Goal: Transaction & Acquisition: Purchase product/service

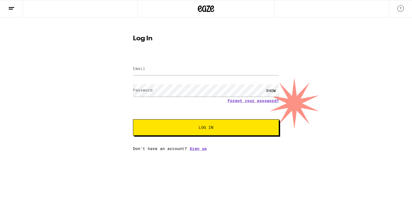
click at [193, 57] on form "Email Email Password Password SHOW Forgot your password? Log In" at bounding box center [206, 96] width 146 height 80
click at [181, 69] on input "Email" at bounding box center [206, 69] width 146 height 12
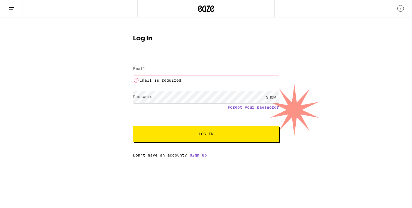
type input "[EMAIL_ADDRESS][DOMAIN_NAME]"
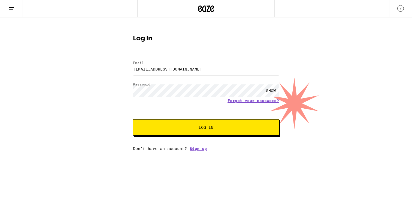
click at [193, 125] on button "Log In" at bounding box center [206, 127] width 146 height 16
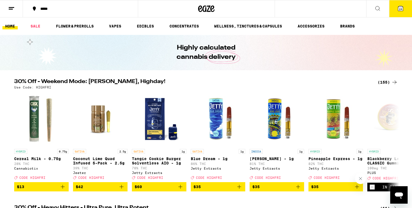
click at [388, 86] on div "Use Code: HIGHFRI" at bounding box center [205, 88] width 383 height 4
click at [384, 82] on div "(155)" at bounding box center [387, 82] width 20 height 7
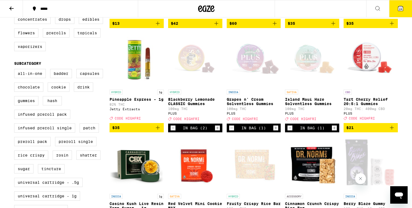
scroll to position [150, 0]
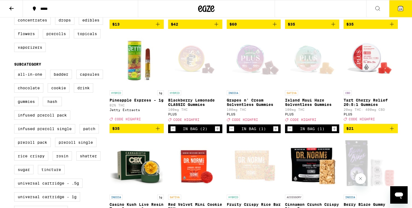
click at [362, 132] on span "$21" at bounding box center [370, 128] width 49 height 7
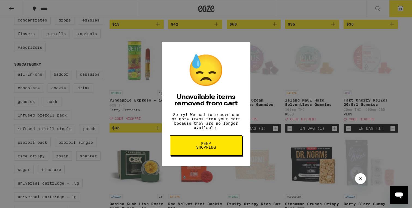
scroll to position [0, 0]
click at [192, 146] on span "Keep Shopping" at bounding box center [206, 146] width 28 height 8
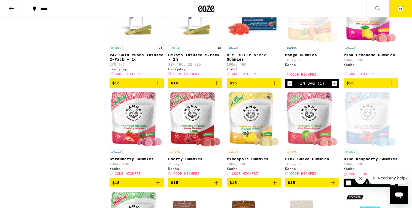
scroll to position [1131, 0]
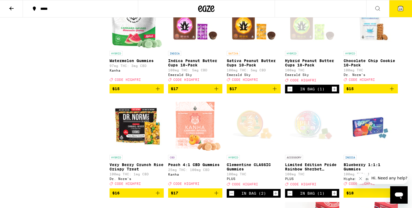
scroll to position [1331, 0]
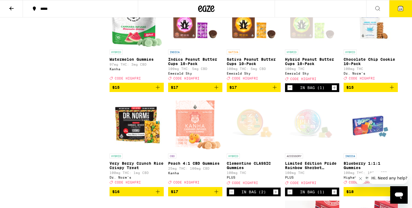
click at [115, 90] on span "$15" at bounding box center [115, 87] width 7 height 4
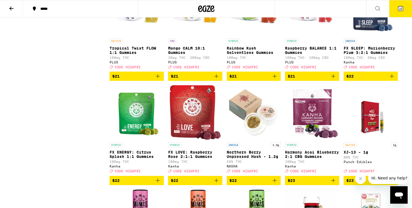
scroll to position [2098, 0]
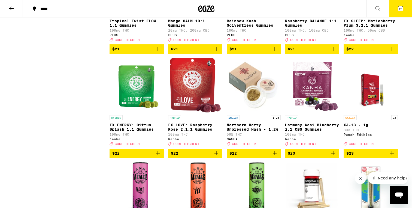
click at [273, 52] on icon "Add to bag" at bounding box center [274, 49] width 7 height 7
click at [310, 52] on span "$21" at bounding box center [312, 49] width 49 height 7
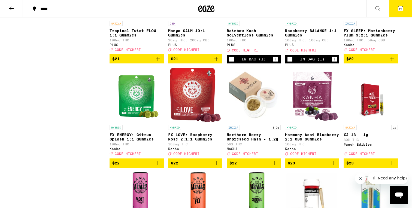
scroll to position [2086, 0]
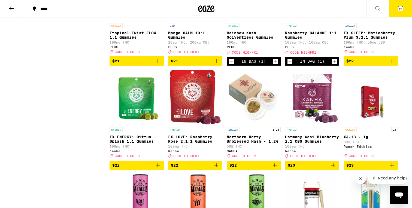
click at [132, 64] on span "$21" at bounding box center [136, 61] width 49 height 7
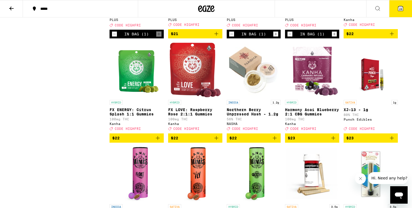
scroll to position [2120, 0]
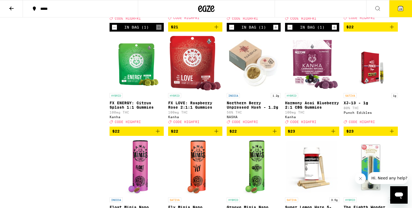
click at [187, 30] on span "$21" at bounding box center [195, 27] width 49 height 7
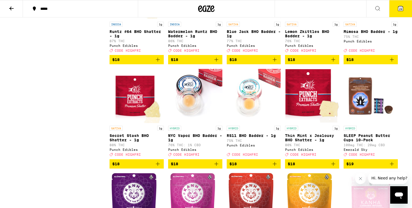
scroll to position [1644, 0]
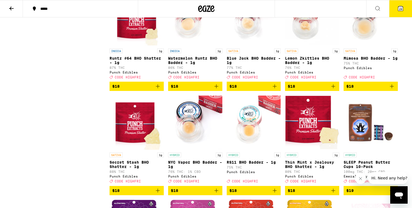
click at [401, 13] on button "29" at bounding box center [400, 8] width 23 height 17
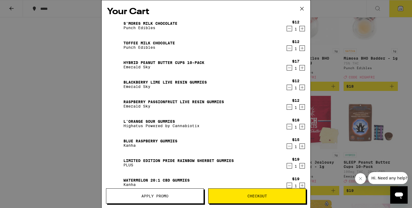
click at [287, 28] on icon "Decrement" at bounding box center [289, 28] width 5 height 7
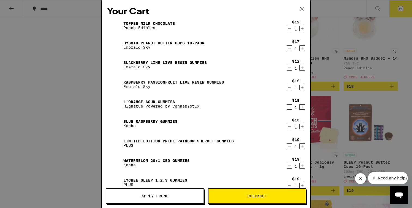
click at [289, 29] on icon "Decrement" at bounding box center [289, 28] width 5 height 7
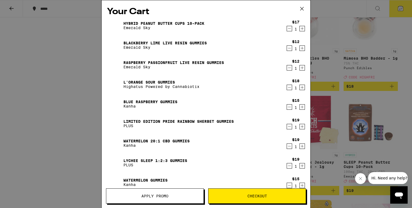
click at [289, 29] on icon "Decrement" at bounding box center [289, 28] width 5 height 7
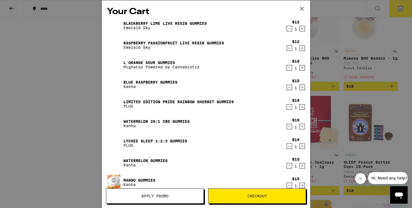
click at [289, 28] on icon "Decrement" at bounding box center [289, 28] width 5 height 7
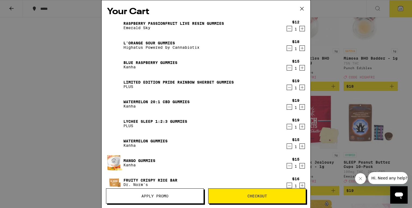
click at [289, 28] on icon "Decrement" at bounding box center [289, 28] width 5 height 7
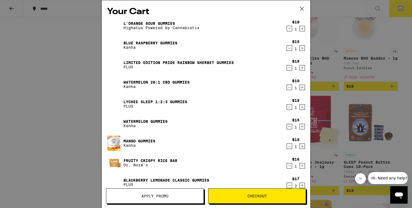
click at [288, 47] on icon "Decrement" at bounding box center [289, 48] width 5 height 7
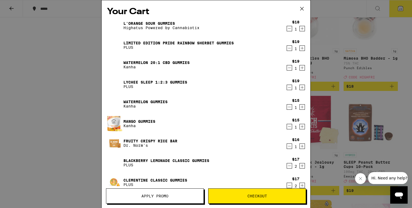
click at [286, 29] on div "$18 1" at bounding box center [294, 25] width 20 height 11
click at [291, 26] on icon "Decrement" at bounding box center [289, 28] width 5 height 7
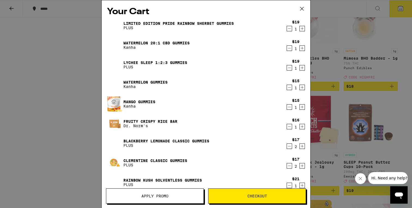
click at [291, 26] on icon "Decrement" at bounding box center [289, 28] width 5 height 7
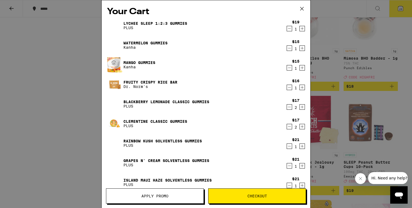
click at [291, 26] on icon "Decrement" at bounding box center [289, 28] width 5 height 7
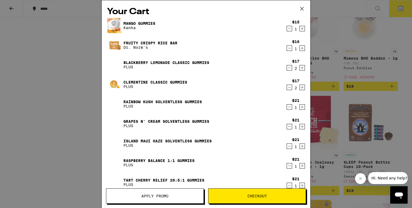
click at [291, 26] on icon "Decrement" at bounding box center [289, 28] width 5 height 7
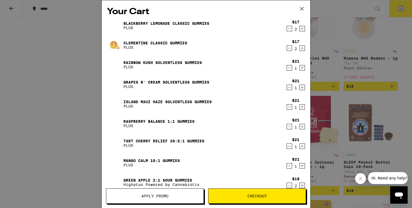
click at [291, 26] on icon "Decrement" at bounding box center [289, 28] width 5 height 7
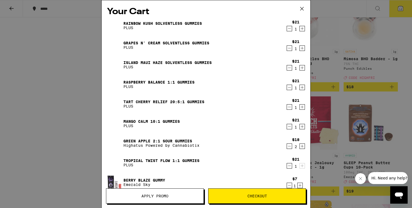
click at [291, 26] on icon "Decrement" at bounding box center [289, 28] width 5 height 7
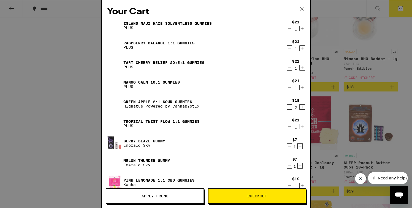
click at [291, 26] on icon "Decrement" at bounding box center [289, 28] width 5 height 7
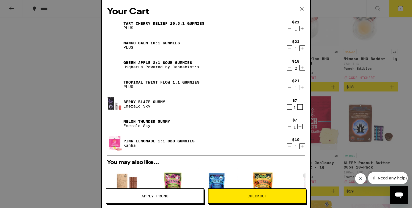
click at [291, 26] on icon "Decrement" at bounding box center [289, 28] width 5 height 7
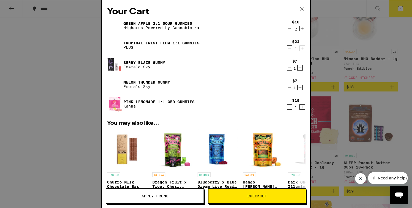
click at [291, 26] on icon "Decrement" at bounding box center [289, 28] width 5 height 7
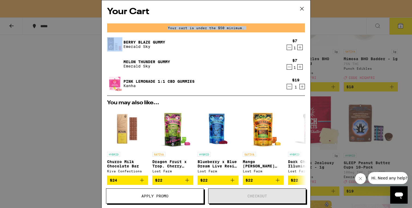
click at [291, 26] on div "Your cart is under the $50 minimum." at bounding box center [206, 27] width 198 height 9
click at [290, 47] on icon "Decrement" at bounding box center [289, 47] width 5 height 7
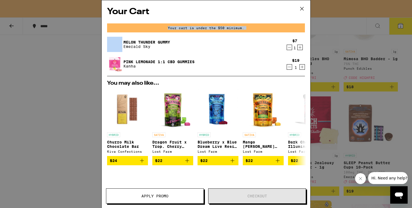
click at [290, 47] on icon "Decrement" at bounding box center [289, 47] width 5 height 7
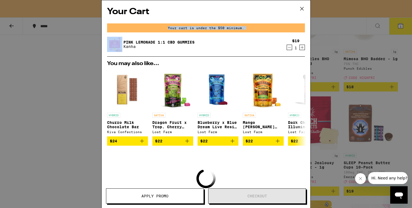
click at [290, 47] on icon "Decrement" at bounding box center [289, 47] width 5 height 7
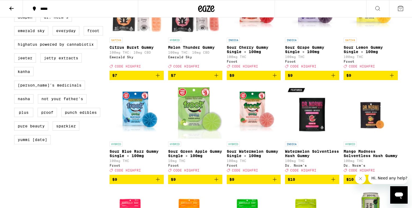
scroll to position [411, 0]
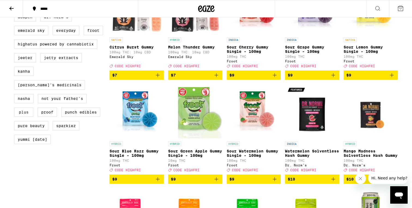
click at [26, 117] on label "PLUS" at bounding box center [23, 112] width 19 height 9
click at [16, 0] on input "PLUS" at bounding box center [15, -1] width 0 height 0
checkbox input "true"
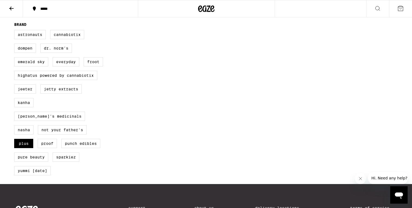
scroll to position [369, 0]
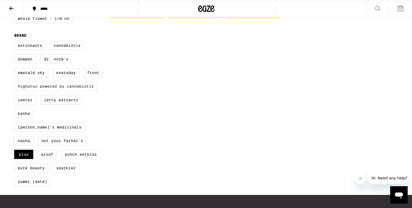
click at [36, 91] on label "Highatus Powered by Cannabiotix" at bounding box center [55, 86] width 83 height 9
click at [16, 42] on input "Highatus Powered by Cannabiotix" at bounding box center [15, 42] width 0 height 0
checkbox input "true"
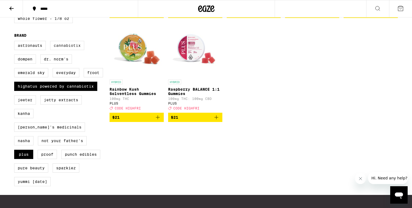
click at [77, 50] on label "Cannabiotix" at bounding box center [67, 45] width 34 height 9
click at [16, 42] on input "Cannabiotix" at bounding box center [15, 42] width 0 height 0
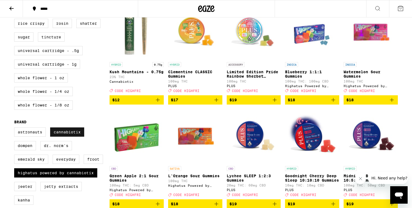
scroll to position [273, 0]
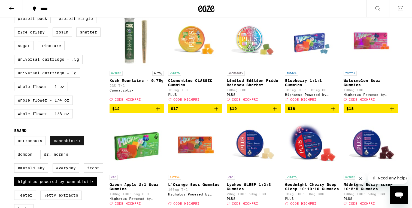
click at [74, 145] on label "Cannabiotix" at bounding box center [67, 140] width 34 height 9
click at [16, 137] on input "Cannabiotix" at bounding box center [15, 137] width 0 height 0
checkbox input "false"
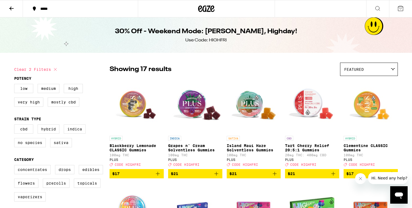
click at [152, 177] on span "$17" at bounding box center [136, 173] width 49 height 7
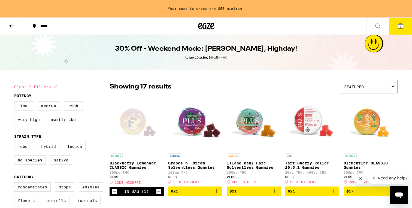
click at [191, 123] on img "Open page for Grapes n' Cream Solventless Gummies from PLUS" at bounding box center [195, 123] width 54 height 54
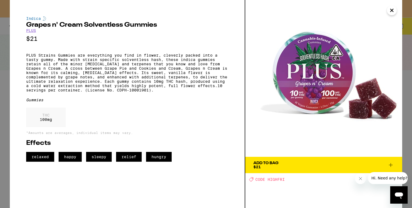
click at [8, 91] on div "Indica Grapes n' Cream Solventless Gummies PLUS $21 PLUS Strains Gummies are ev…" at bounding box center [206, 104] width 412 height 208
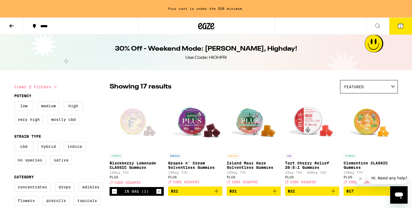
click at [210, 194] on span "$21" at bounding box center [195, 191] width 49 height 7
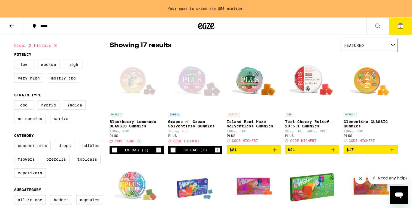
scroll to position [42, 0]
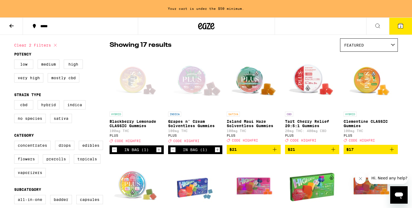
click at [318, 84] on img "Open page for Tart Cherry Relief 20:5:1 Gummies from PLUS" at bounding box center [312, 81] width 54 height 54
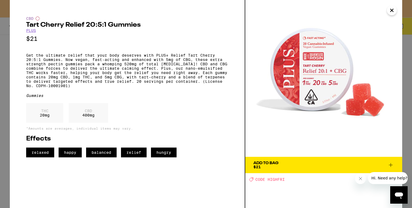
click at [393, 10] on icon "Close" at bounding box center [391, 10] width 7 height 8
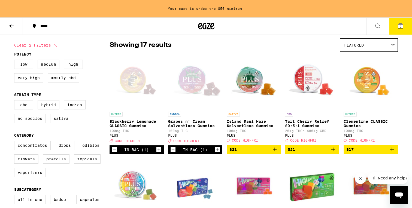
click at [314, 153] on span "$21" at bounding box center [312, 149] width 49 height 7
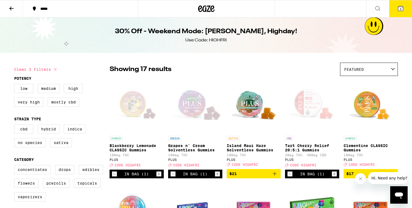
scroll to position [23, 0]
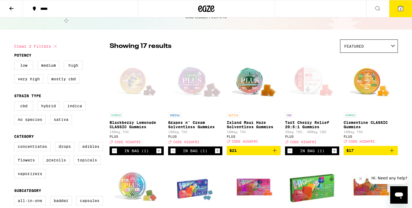
click at [362, 154] on span "$17" at bounding box center [370, 150] width 49 height 7
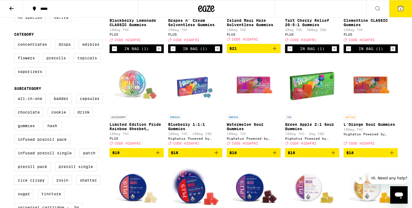
scroll to position [127, 0]
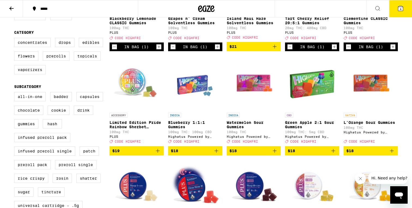
click at [129, 89] on img "Open page for Limited Edition Pride Rainbow Sherbet Gummies from PLUS" at bounding box center [136, 83] width 54 height 54
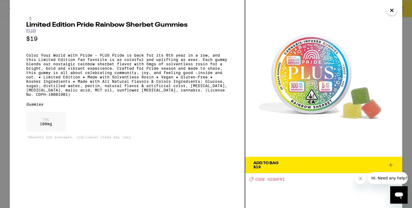
click at [2, 68] on div "Limited Edition Pride Rainbow Sherbet Gummies PLUS $19 Color Your World with Pr…" at bounding box center [206, 104] width 412 height 208
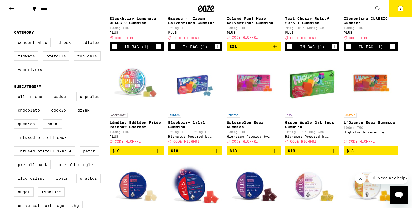
click at [200, 91] on img "Open page for Blueberry 1:1:1 Gummies from Highatus Powered by Cannabiotix" at bounding box center [195, 83] width 54 height 54
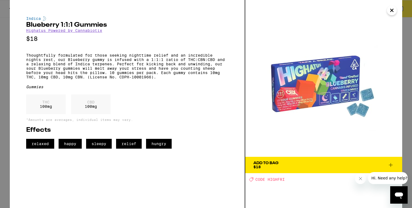
click at [3, 83] on div "Indica Blueberry 1:1:1 Gummies Highatus Powered by Cannabiotix $18 Thoughtfully…" at bounding box center [206, 104] width 412 height 208
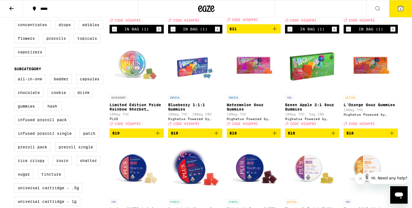
scroll to position [149, 0]
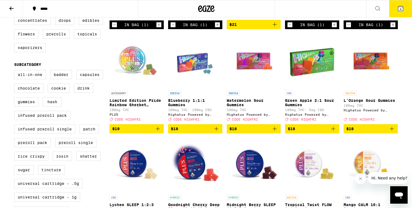
click at [258, 64] on img "Open page for Watermelon Sour Gummies from Highatus Powered by Cannabiotix" at bounding box center [254, 60] width 54 height 54
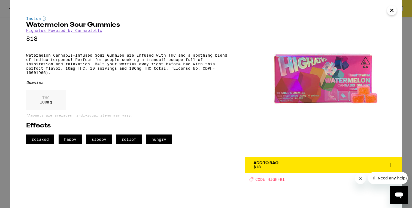
click at [11, 72] on div "Indica Watermelon Sour Gummies Highatus Powered by Cannabiotix $18 Watermelon C…" at bounding box center [127, 104] width 235 height 208
click at [6, 74] on div "Indica Watermelon Sour Gummies Highatus Powered by Cannabiotix $18 Watermelon C…" at bounding box center [206, 104] width 412 height 208
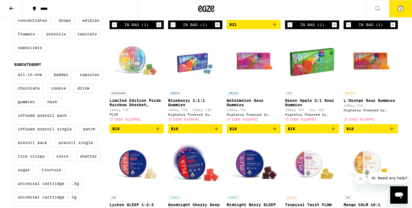
scroll to position [167, 0]
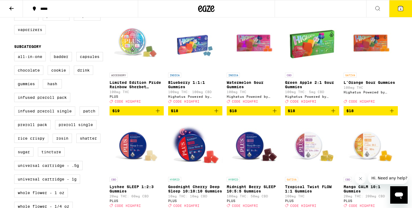
click at [310, 44] on img "Open page for Green Apple 2:1 Sour Gummies from Highatus Powered by Cannabiotix" at bounding box center [312, 43] width 54 height 54
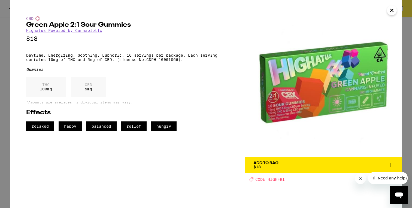
click at [5, 72] on div "CBD Green Apple 2:1 Sour Gummies Highatus Powered by Cannabiotix $18 Daytime. E…" at bounding box center [206, 104] width 412 height 208
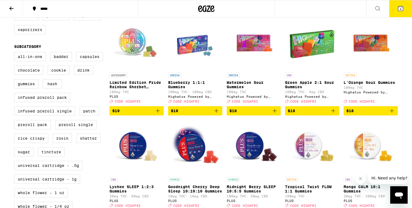
click at [305, 114] on span "$18" at bounding box center [312, 111] width 49 height 7
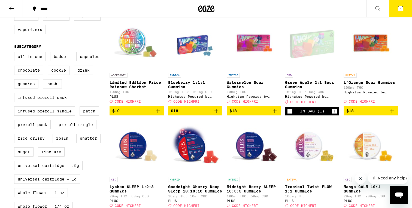
click at [255, 114] on span "$18" at bounding box center [253, 111] width 49 height 7
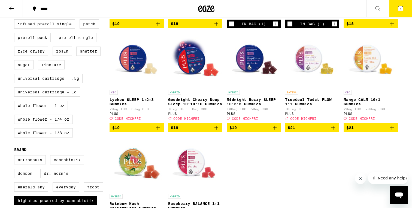
scroll to position [255, 0]
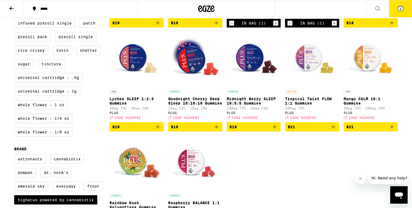
click at [185, 72] on img "Open page for Goodnight Cherry Deep Sleep 10:10:10 Gummies from PLUS" at bounding box center [195, 59] width 54 height 54
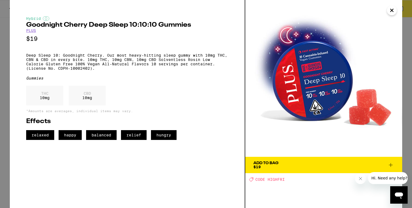
click at [5, 57] on div "Hybrid Goodnight Cherry Deep Sleep 10:10:10 Gummies PLUS $19 Deep Sleep 10: Goo…" at bounding box center [206, 104] width 412 height 208
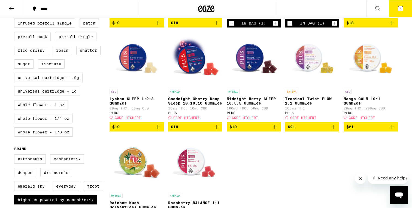
click at [129, 67] on img "Open page for Lychee SLEEP 1:2:3 Gummies from PLUS" at bounding box center [136, 59] width 54 height 54
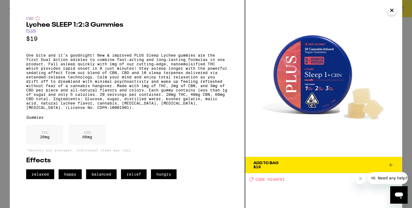
click at [11, 41] on div "CBD Lychee SLEEP 1:2:3 Gummies PLUS $19 Gummies THC 20 mg CBD 60 mg *Amounts ar…" at bounding box center [127, 104] width 235 height 208
click at [6, 48] on div "CBD Lychee SLEEP 1:2:3 Gummies PLUS $19 Gummies THC 20 mg CBD 60 mg *Amounts ar…" at bounding box center [206, 104] width 412 height 208
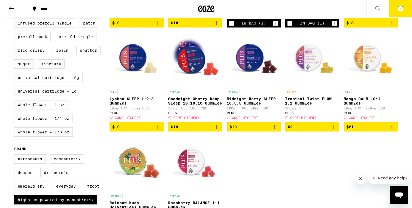
click at [254, 73] on img "Open page for Midnight Berry SLEEP 10:5:5 Gummies from PLUS" at bounding box center [254, 59] width 54 height 54
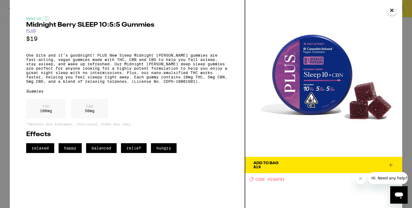
click at [6, 57] on div "Hybrid Midnight [PERSON_NAME] SLEEP 10:5:5 Gummies PLUS $19 One bite and it’s g…" at bounding box center [206, 104] width 412 height 208
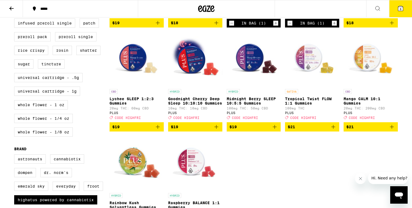
click at [314, 70] on img "Open page for Tropical Twist FLOW 1:1 Gummies from PLUS" at bounding box center [312, 59] width 54 height 54
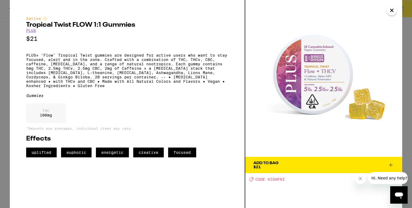
click at [300, 166] on span "Add To Bag $21" at bounding box center [323, 165] width 141 height 8
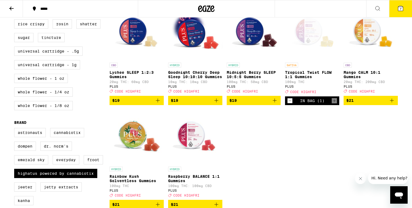
scroll to position [281, 0]
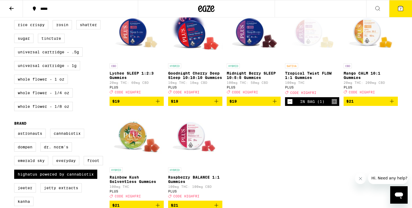
click at [369, 61] on img "Open page for Mango CALM 10:1 Gummies from PLUS" at bounding box center [370, 33] width 54 height 54
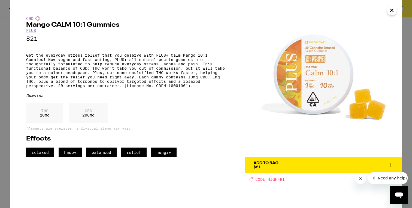
click at [7, 79] on div "CBD Mango CALM 10:1 Gummies PLUS $21 Get the everyday stress relief that you de…" at bounding box center [206, 104] width 412 height 208
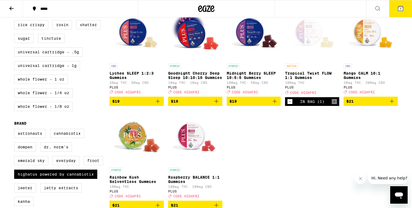
click at [358, 54] on img "Open page for Mango CALM 10:1 Gummies from PLUS" at bounding box center [370, 33] width 54 height 54
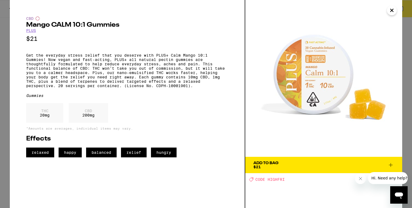
click at [4, 78] on div "CBD Mango CALM 10:1 Gummies PLUS $21 Get the everyday stress relief that you de…" at bounding box center [206, 104] width 412 height 208
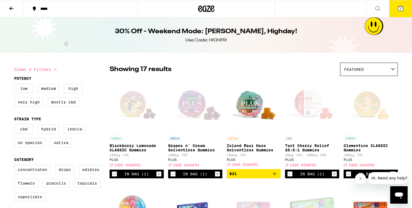
click at [308, 105] on div "Open page for Tart Cherry Relief 20:5:1 Gummies from PLUS" at bounding box center [312, 106] width 54 height 54
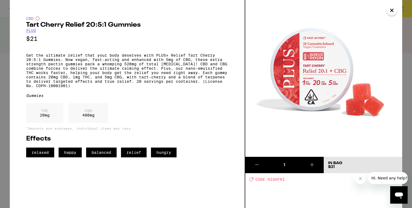
click at [4, 44] on div "CBD Tart Cherry Relief 20:5:1 Gummies PLUS $21 Get the ultimate relief that you…" at bounding box center [206, 104] width 412 height 208
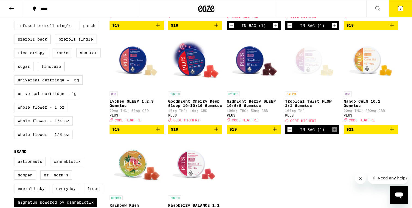
scroll to position [252, 0]
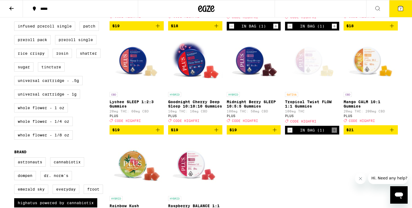
click at [366, 72] on img "Open page for Mango CALM 10:1 Gummies from PLUS" at bounding box center [370, 62] width 54 height 54
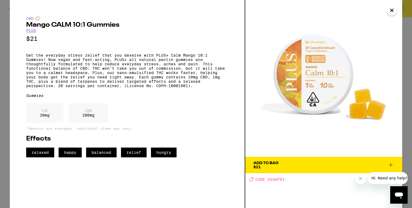
click at [3, 132] on div "CBD Mango CALM 10:1 Gummies PLUS $21 Get the everyday stress relief that you de…" at bounding box center [206, 104] width 412 height 208
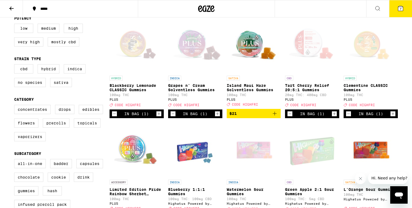
scroll to position [53, 0]
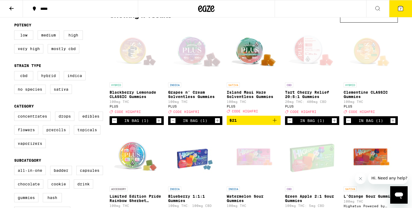
click at [333, 123] on icon "Increment" at bounding box center [334, 120] width 5 height 7
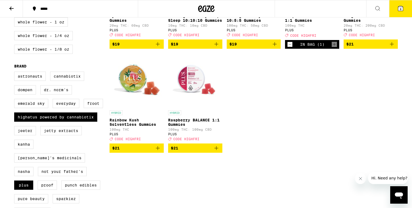
scroll to position [338, 0]
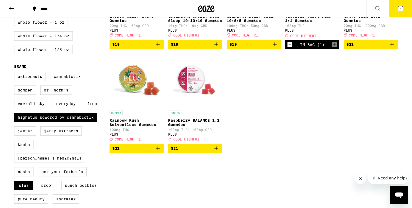
click at [197, 99] on img "Open page for Raspberry BALANCE 1:1 Gummies from PLUS" at bounding box center [195, 80] width 54 height 54
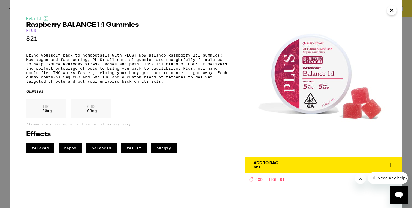
click at [283, 166] on span "Add To Bag $21" at bounding box center [323, 165] width 141 height 8
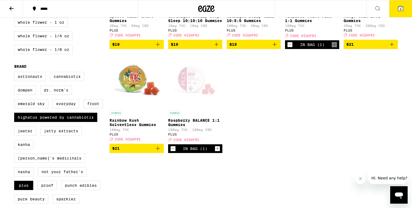
click at [124, 89] on img "Open page for Rainbow Kush Solventless Gummies from PLUS" at bounding box center [136, 80] width 54 height 54
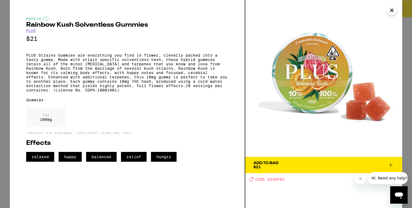
click at [277, 161] on button "Add To Bag $21" at bounding box center [323, 165] width 157 height 16
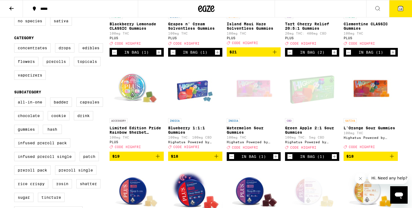
scroll to position [113, 0]
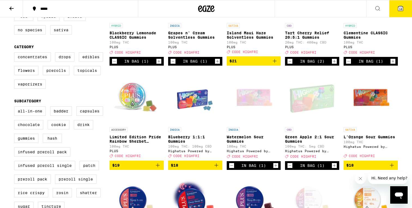
click at [402, 7] on icon at bounding box center [400, 8] width 7 height 7
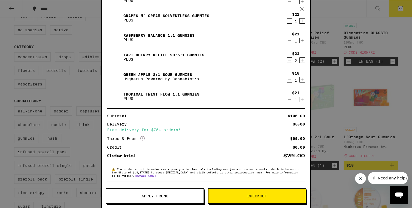
scroll to position [94, 0]
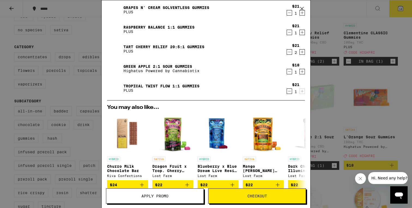
click at [168, 192] on button "Apply Promo" at bounding box center [155, 195] width 98 height 15
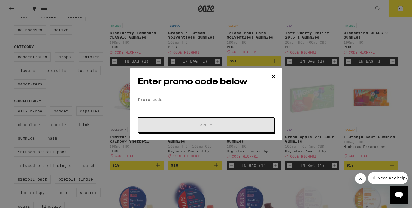
click at [165, 102] on input "Promo Code" at bounding box center [206, 100] width 137 height 8
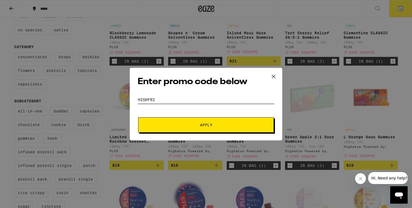
type input "HIGHFRI"
click at [174, 119] on button "Apply" at bounding box center [206, 124] width 136 height 15
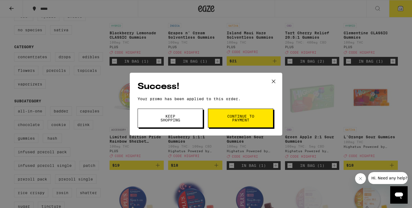
click at [191, 115] on button "Keep Shopping" at bounding box center [170, 118] width 65 height 19
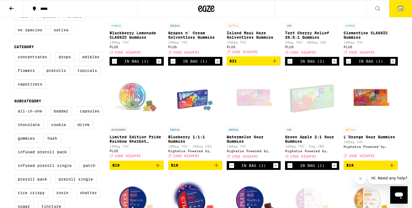
click at [404, 5] on button "10" at bounding box center [400, 8] width 23 height 17
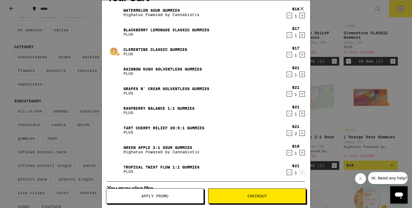
scroll to position [12, 0]
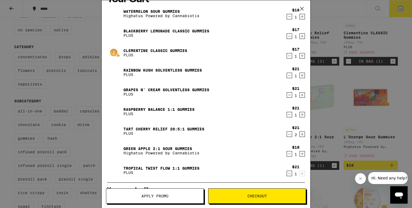
click at [115, 151] on img at bounding box center [114, 150] width 15 height 15
click at [394, 121] on div "Your Cart Watermelon Sour Gummies Highatus Powered by Cannabiotix $18 1 Blackbe…" at bounding box center [206, 104] width 412 height 208
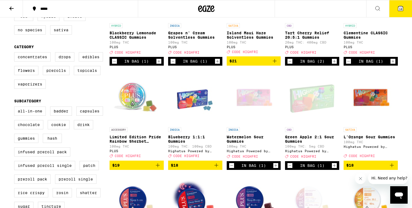
click at [316, 99] on div "Open page for Green Apple 2:1 Sour Gummies from Highatus Powered by Cannabiotix" at bounding box center [312, 97] width 54 height 54
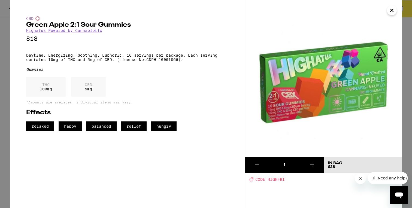
click at [7, 67] on div "CBD Green Apple 2:1 Sour Gummies Highatus Powered by Cannabiotix $18 Daytime. E…" at bounding box center [206, 104] width 412 height 208
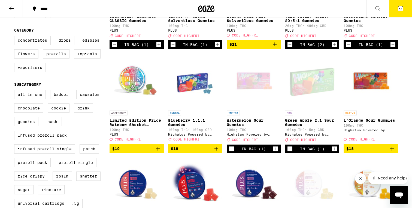
scroll to position [164, 0]
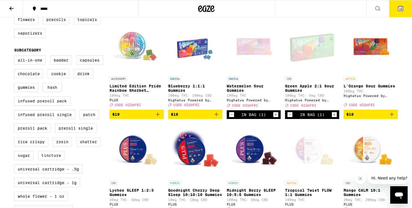
click at [236, 47] on div "Open page for Watermelon Sour Gummies from Highatus Powered by Cannabiotix" at bounding box center [254, 46] width 54 height 54
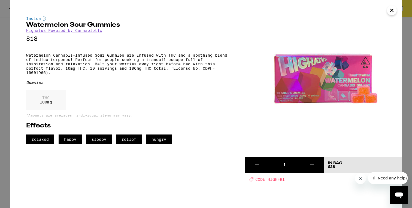
click at [9, 105] on div "Indica Watermelon Sour Gummies Highatus Powered by Cannabiotix $18 Watermelon C…" at bounding box center [206, 104] width 412 height 208
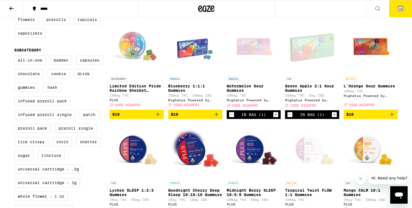
click at [231, 118] on icon "Decrement" at bounding box center [231, 114] width 5 height 7
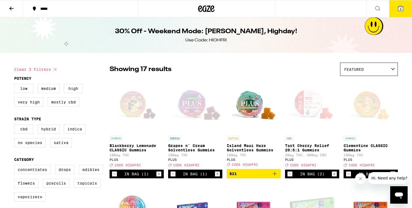
click at [399, 9] on span "9" at bounding box center [400, 8] width 2 height 3
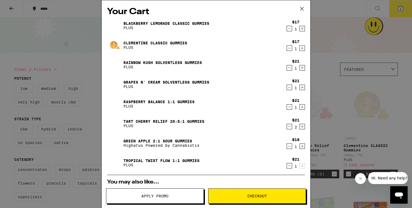
click at [333, 123] on div "Your Cart Blackberry Lemonade CLASSIC Gummies PLUS $17 1 Clementine CLASSIC Gum…" at bounding box center [206, 104] width 412 height 208
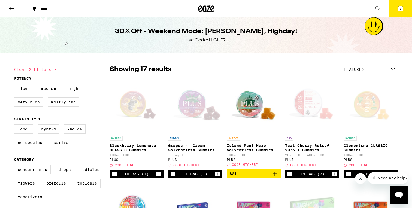
click at [306, 104] on div "Open page for Tart Cherry Relief 20:5:1 Gummies from PLUS" at bounding box center [312, 106] width 54 height 54
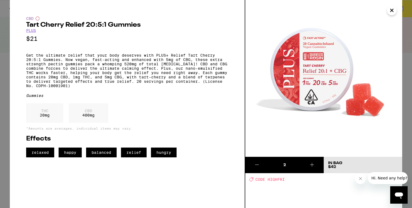
click at [1, 54] on div "CBD Tart Cherry Relief 20:5:1 Gummies PLUS $21 Get the ultimate relief that you…" at bounding box center [206, 104] width 412 height 208
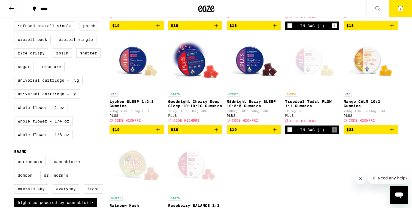
scroll to position [252, 0]
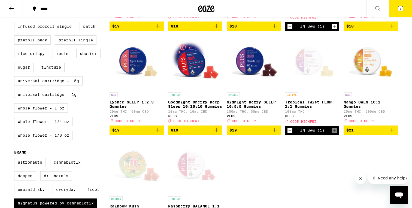
click at [365, 133] on span "$21" at bounding box center [370, 130] width 49 height 7
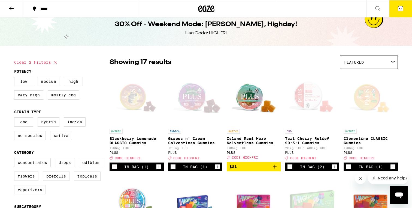
scroll to position [6, 0]
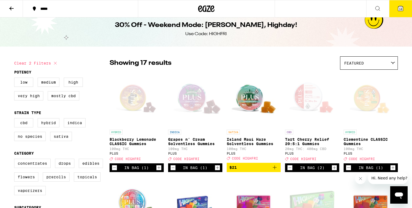
click at [315, 93] on div "Open page for Tart Cherry Relief 20:5:1 Gummies from PLUS" at bounding box center [312, 99] width 54 height 54
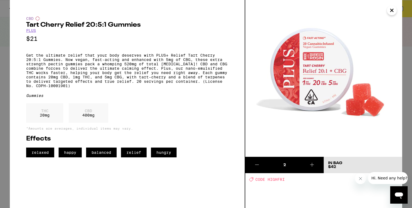
click at [5, 35] on div "CBD Tart Cherry Relief 20:5:1 Gummies PLUS $21 Get the ultimate relief that you…" at bounding box center [206, 104] width 412 height 208
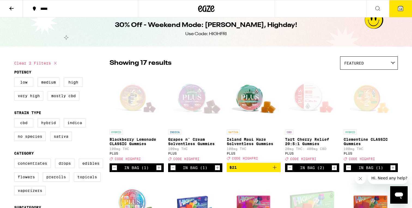
click at [405, 11] on button "10" at bounding box center [400, 8] width 23 height 17
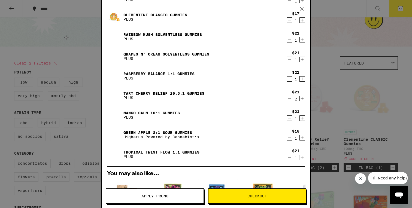
scroll to position [26, 0]
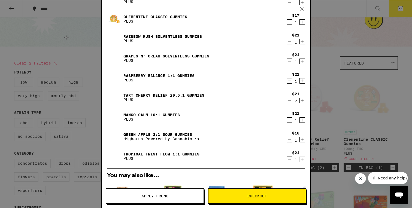
click at [168, 155] on link "Tropical Twist FLOW 1:1 Gummies" at bounding box center [161, 154] width 76 height 4
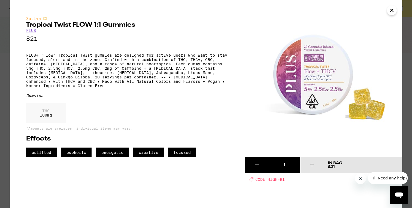
click at [5, 69] on div "Sativa Tropical Twist FLOW 1:1 Gummies PLUS $21 PLUS+ ‘Flow’ Tropical Twist gum…" at bounding box center [206, 104] width 412 height 208
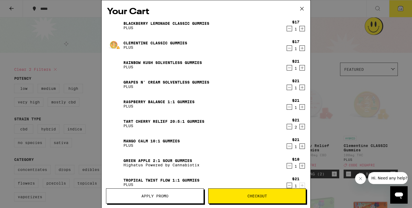
click at [176, 105] on p "PLUS" at bounding box center [158, 106] width 71 height 4
click at [175, 102] on link "Raspberry BALANCE 1:1 Gummies" at bounding box center [158, 102] width 71 height 4
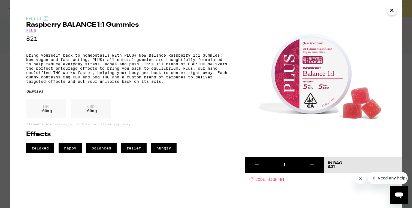
click at [11, 33] on div "Hybrid Raspberry BALANCE 1:1 Gummies PLUS $21 Bring yourself back to homeostasi…" at bounding box center [127, 104] width 235 height 208
click at [5, 33] on div "Hybrid Raspberry BALANCE 1:1 Gummies PLUS $21 Bring yourself back to homeostasi…" at bounding box center [206, 104] width 412 height 208
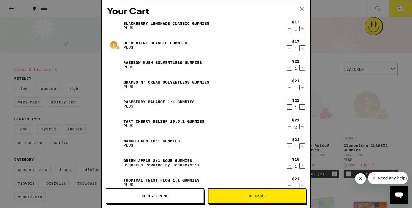
click at [168, 24] on link "Blackberry Lemonade CLASSIC Gummies" at bounding box center [166, 23] width 86 height 4
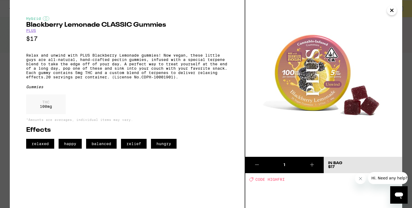
click at [9, 76] on div "Hybrid Blackberry Lemonade CLASSIC Gummies PLUS $17 Relax and unwind with PLUS …" at bounding box center [206, 104] width 412 height 208
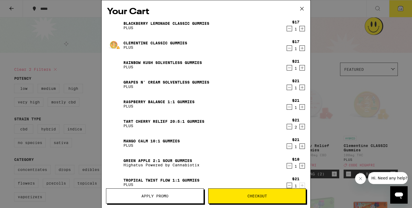
click at [135, 39] on div "Clementine CLASSIC Gummies PLUS" at bounding box center [195, 45] width 177 height 15
click at [135, 41] on link "Clementine CLASSIC Gummies" at bounding box center [155, 43] width 64 height 4
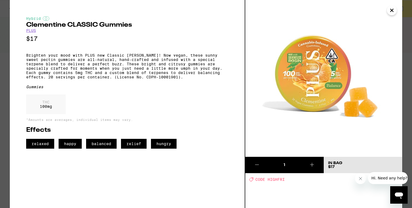
click at [8, 51] on div "Hybrid Clementine CLASSIC Gummies PLUS $17 Brighten your mood with PLUS new Cla…" at bounding box center [206, 104] width 412 height 208
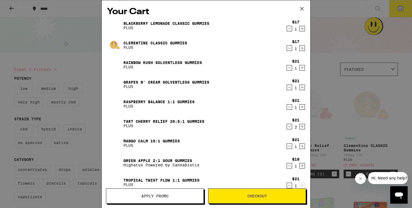
click at [129, 26] on p "PLUS" at bounding box center [166, 28] width 86 height 4
click at [133, 23] on link "Blackberry Lemonade CLASSIC Gummies" at bounding box center [166, 23] width 86 height 4
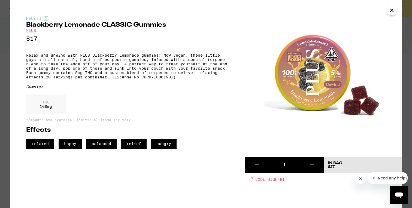
click at [4, 27] on div "Hybrid Blackberry Lemonade CLASSIC Gummies PLUS $17 Relax and unwind with PLUS …" at bounding box center [206, 104] width 412 height 208
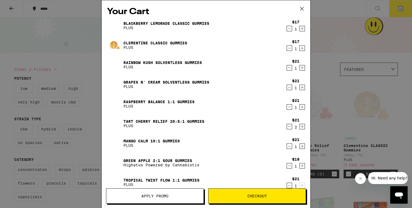
click at [155, 43] on link "Clementine CLASSIC Gummies" at bounding box center [155, 43] width 64 height 4
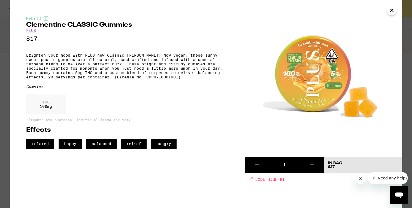
click at [2, 80] on div "Hybrid Clementine CLASSIC Gummies PLUS $17 Brighten your mood with PLUS new Cla…" at bounding box center [206, 104] width 412 height 208
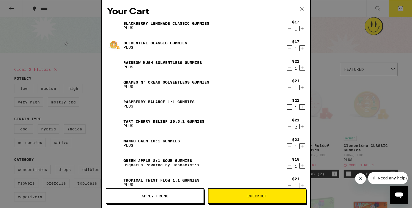
click at [161, 60] on link "Rainbow Kush Solventless Gummies" at bounding box center [162, 62] width 78 height 4
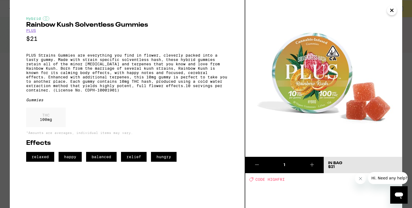
click at [3, 68] on div "Hybrid Rainbow Kush Solventless Gummies PLUS $21 PLUS Strains Gummies are every…" at bounding box center [206, 104] width 412 height 208
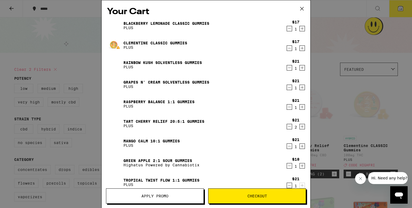
click at [138, 39] on div "Clementine CLASSIC Gummies PLUS" at bounding box center [195, 45] width 177 height 15
click at [134, 41] on link "Clementine CLASSIC Gummies" at bounding box center [155, 43] width 64 height 4
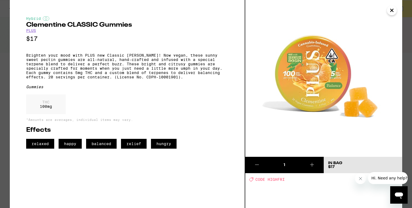
click at [4, 88] on div "Hybrid Clementine CLASSIC Gummies PLUS $17 Brighten your mood with PLUS new Cla…" at bounding box center [206, 104] width 412 height 208
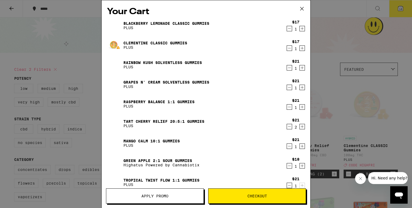
click at [136, 19] on div "Blackberry Lemonade CLASSIC Gummies PLUS" at bounding box center [195, 25] width 177 height 15
click at [127, 22] on link "Blackberry Lemonade CLASSIC Gummies" at bounding box center [166, 23] width 86 height 4
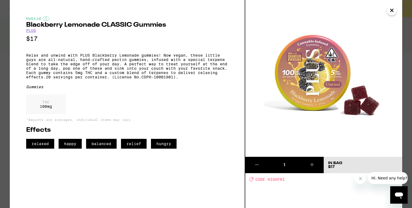
click at [5, 107] on div "Hybrid Blackberry Lemonade CLASSIC Gummies PLUS $17 Relax and unwind with PLUS …" at bounding box center [206, 104] width 412 height 208
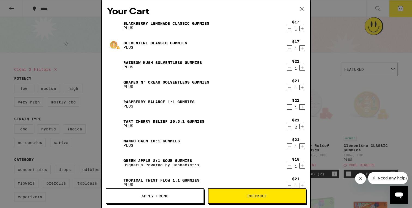
click at [160, 80] on link "Grapes n' Cream Solventless Gummies" at bounding box center [166, 82] width 86 height 4
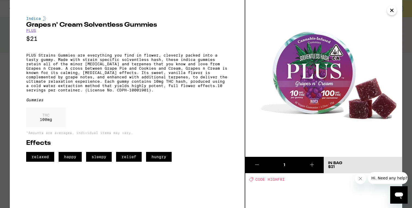
click at [8, 81] on div "Indica Grapes n' Cream Solventless Gummies PLUS $21 PLUS Strains Gummies are ev…" at bounding box center [206, 104] width 412 height 208
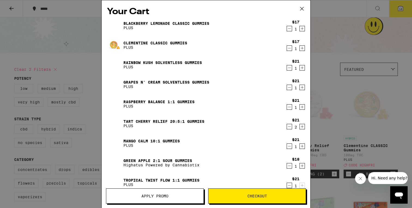
click at [287, 87] on icon "Decrement" at bounding box center [289, 87] width 5 height 7
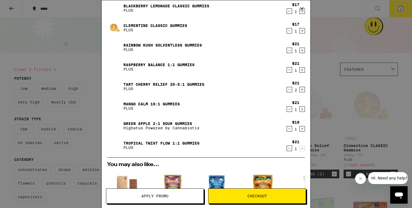
scroll to position [19, 0]
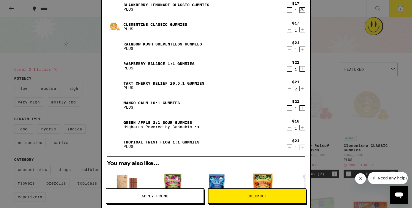
click at [142, 65] on link "Raspberry BALANCE 1:1 Gummies" at bounding box center [158, 64] width 71 height 4
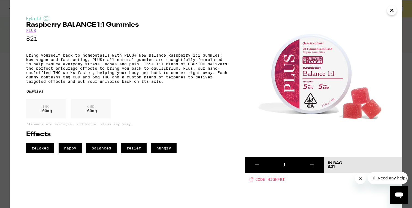
click at [3, 131] on div "Hybrid Raspberry BALANCE 1:1 Gummies PLUS $21 Bring yourself back to homeostasi…" at bounding box center [206, 104] width 412 height 208
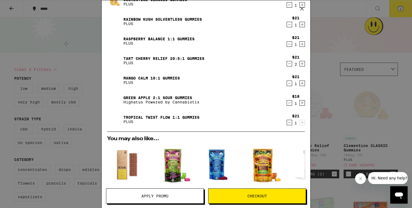
scroll to position [39, 0]
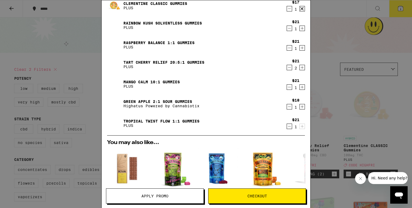
click at [182, 119] on link "Tropical Twist FLOW 1:1 Gummies" at bounding box center [161, 121] width 76 height 4
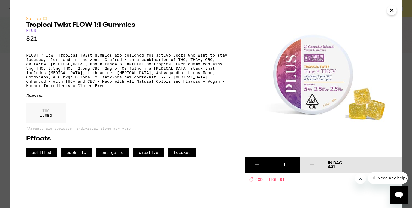
click at [5, 86] on div "Sativa Tropical Twist FLOW 1:1 Gummies PLUS $21 PLUS+ ‘Flow’ Tropical Twist gum…" at bounding box center [206, 104] width 412 height 208
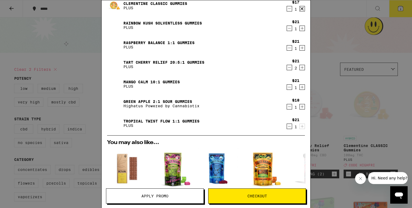
click at [264, 49] on div "Raspberry BALANCE 1:1 Gummies PLUS" at bounding box center [195, 44] width 177 height 15
click at [174, 99] on link "Green Apple 2:1 Sour Gummies" at bounding box center [161, 101] width 76 height 4
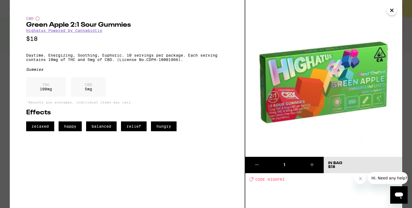
click at [391, 10] on icon "Close" at bounding box center [391, 10] width 3 height 3
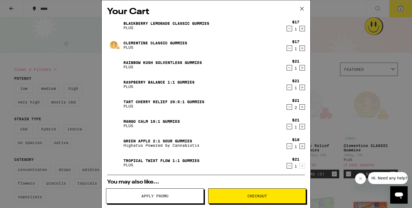
click at [85, 67] on div "Your Cart Blackberry Lemonade CLASSIC Gummies PLUS $17 1 Clementine CLASSIC Gum…" at bounding box center [206, 104] width 412 height 208
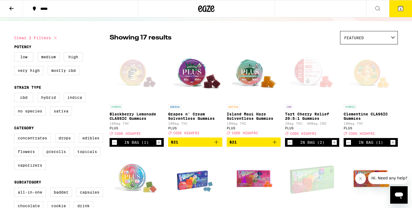
scroll to position [28, 0]
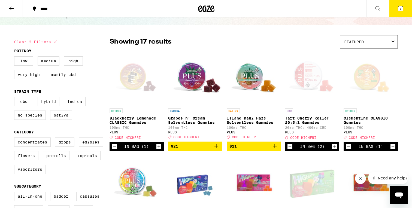
click at [115, 149] on icon "Decrement" at bounding box center [114, 146] width 5 height 7
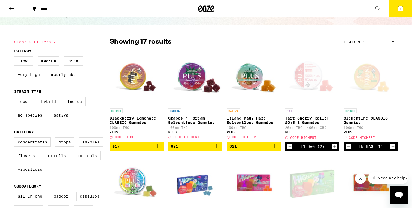
click at [289, 150] on icon "Decrement" at bounding box center [289, 146] width 5 height 7
click at [397, 7] on icon at bounding box center [400, 8] width 7 height 7
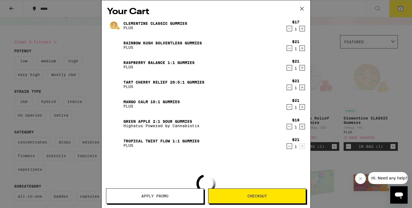
click at [289, 27] on icon "Decrement" at bounding box center [289, 28] width 5 height 7
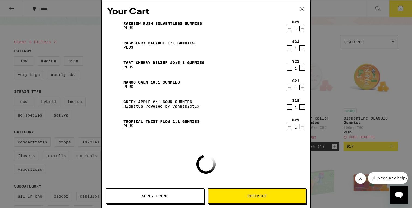
click at [289, 27] on icon "Decrement" at bounding box center [289, 28] width 5 height 7
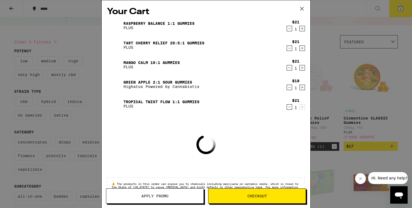
click at [289, 28] on icon "Decrement" at bounding box center [289, 28] width 5 height 7
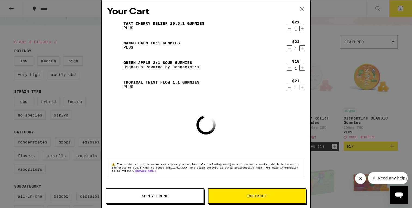
click at [289, 28] on icon "Decrement" at bounding box center [289, 28] width 5 height 7
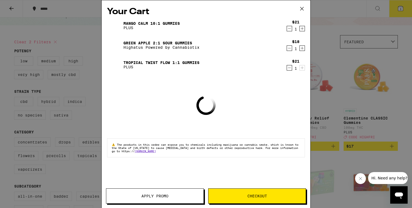
click at [289, 28] on icon "Decrement" at bounding box center [289, 28] width 5 height 7
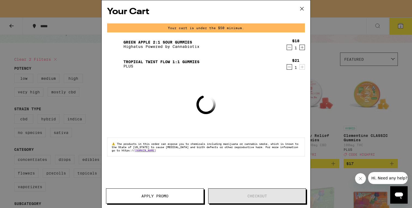
scroll to position [45, 0]
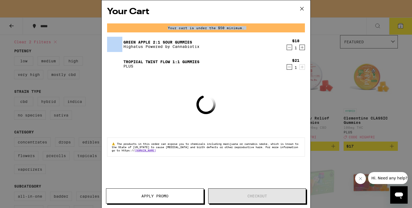
click at [289, 28] on div "Your cart is under the $50 minimum." at bounding box center [206, 27] width 198 height 9
click at [288, 47] on icon "Decrement" at bounding box center [289, 47] width 3 height 0
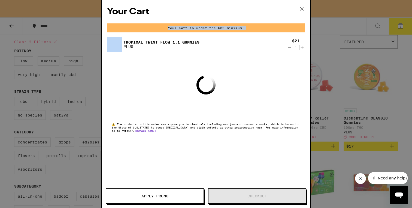
click at [288, 47] on icon "Decrement" at bounding box center [289, 47] width 3 height 0
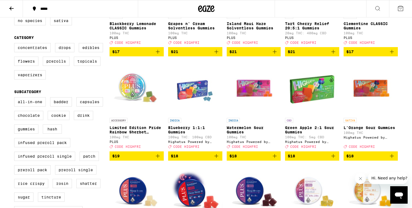
scroll to position [120, 0]
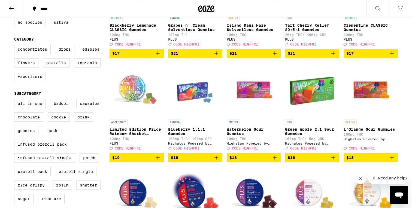
click at [197, 98] on img "Open page for Blueberry 1:1:1 Gummies from Highatus Powered by Cannabiotix" at bounding box center [195, 89] width 54 height 54
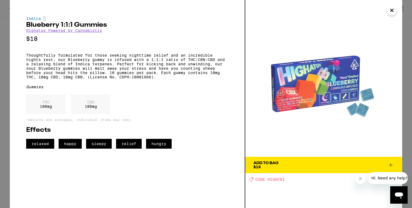
click at [2, 94] on div "Indica Blueberry 1:1:1 Gummies Highatus Powered by Cannabiotix $18 Thoughtfully…" at bounding box center [206, 104] width 412 height 208
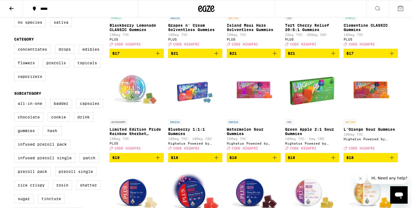
click at [181, 93] on img "Open page for Blueberry 1:1:1 Gummies from Highatus Powered by Cannabiotix" at bounding box center [195, 89] width 54 height 54
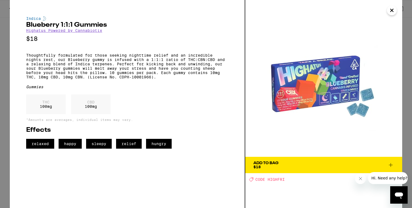
click at [4, 92] on div "Indica Blueberry 1:1:1 Gummies Highatus Powered by Cannabiotix $18 Thoughtfully…" at bounding box center [206, 104] width 412 height 208
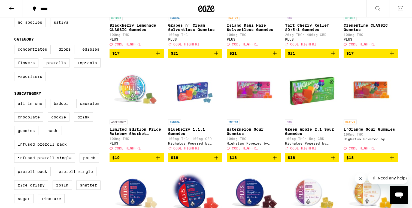
click at [256, 90] on img "Open page for Watermelon Sour Gummies from Highatus Powered by Cannabiotix" at bounding box center [254, 89] width 54 height 54
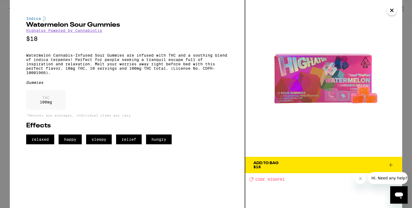
click at [2, 79] on div "Indica Watermelon Sour Gummies Highatus Powered by Cannabiotix $18 Watermelon C…" at bounding box center [206, 104] width 412 height 208
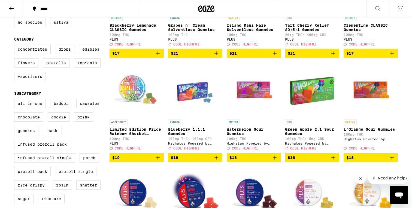
click at [273, 162] on button "$18" at bounding box center [254, 157] width 54 height 9
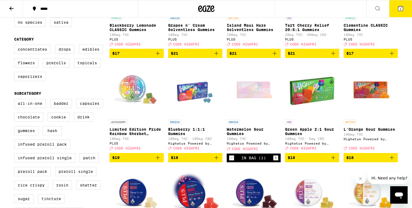
scroll to position [138, 0]
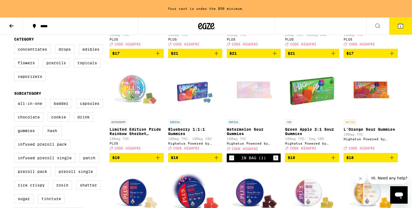
click at [333, 161] on icon "Add to bag" at bounding box center [333, 157] width 7 height 7
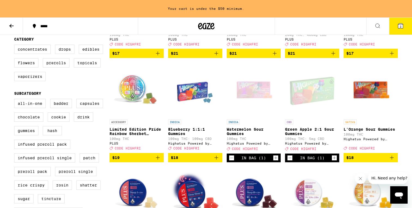
click at [333, 161] on icon "Increment" at bounding box center [334, 158] width 5 height 7
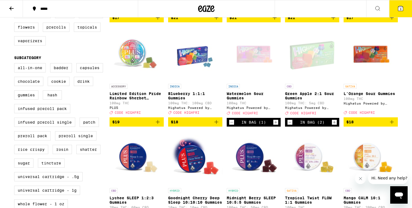
scroll to position [154, 0]
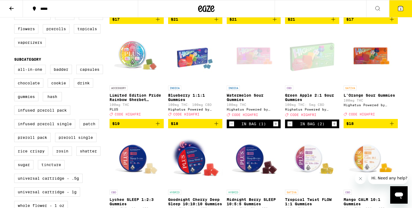
click at [301, 61] on div "Open page for Green Apple 2:1 Sour Gummies from Highatus Powered by Cannabiotix" at bounding box center [312, 55] width 54 height 54
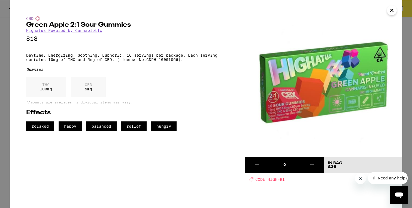
click at [10, 111] on div "CBD Green Apple 2:1 Sour Gummies Highatus Powered by Cannabiotix $18 Daytime. E…" at bounding box center [127, 104] width 235 height 208
click at [7, 116] on div "CBD Green Apple 2:1 Sour Gummies Highatus Powered by Cannabiotix $18 Daytime. E…" at bounding box center [206, 104] width 412 height 208
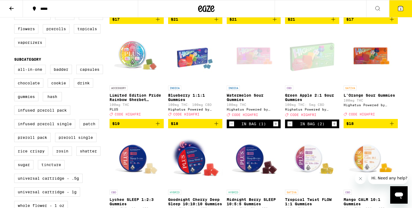
click at [335, 125] on icon "Increment" at bounding box center [334, 123] width 3 height 3
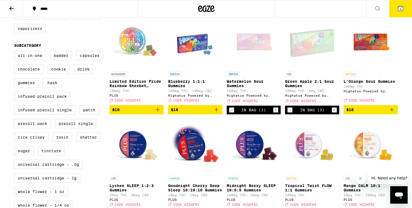
scroll to position [164, 0]
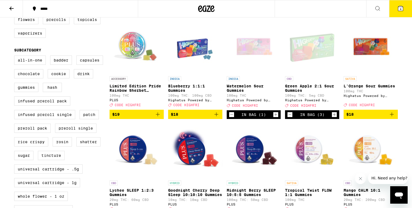
click at [392, 8] on button "4" at bounding box center [400, 8] width 23 height 17
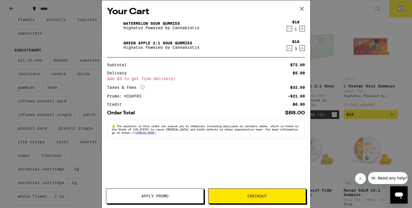
click at [29, 125] on div "Your Cart Watermelon Sour Gummies Highatus Powered by Cannabiotix $18 1 Green A…" at bounding box center [206, 104] width 412 height 208
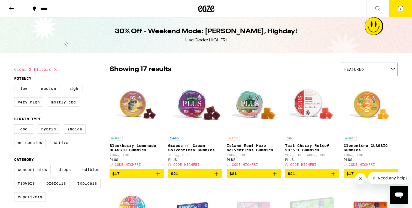
click at [15, 11] on button at bounding box center [11, 8] width 23 height 17
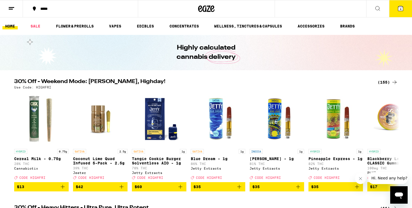
click at [142, 32] on ul "HOME SALE FLOWER & PREROLLS VAPES EDIBLES CONCENTRATES WELLNESS, TINCTURES & CA…" at bounding box center [206, 25] width 412 height 17
click at [148, 30] on ul "HOME SALE FLOWER & PREROLLS VAPES EDIBLES CONCENTRATES WELLNESS, TINCTURES & CA…" at bounding box center [206, 25] width 412 height 17
click at [148, 28] on link "EDIBLES" at bounding box center [145, 26] width 23 height 7
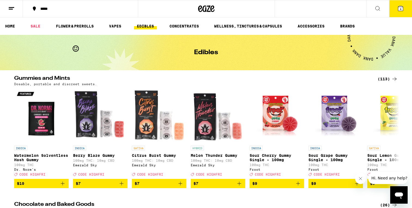
click at [392, 86] on div "Dosable, portable and discreet sweets." at bounding box center [205, 84] width 383 height 4
click at [389, 79] on div "(113)" at bounding box center [387, 79] width 20 height 7
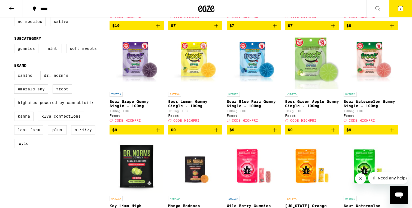
scroll to position [149, 0]
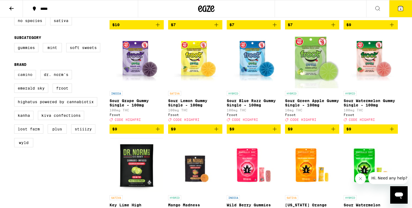
click at [27, 79] on label "Camino" at bounding box center [25, 74] width 22 height 9
click at [16, 71] on input "Camino" at bounding box center [15, 71] width 0 height 0
checkbox input "true"
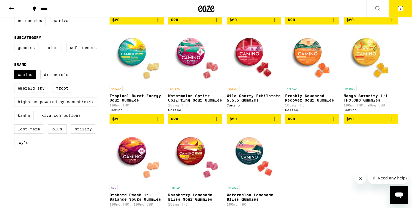
click at [46, 106] on label "Highatus Powered by Cannabiotix" at bounding box center [55, 101] width 83 height 9
click at [16, 71] on input "Highatus Powered by Cannabiotix" at bounding box center [15, 71] width 0 height 0
checkbox input "true"
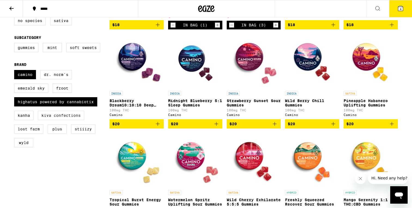
click at [51, 120] on label "Kiva Confections" at bounding box center [61, 115] width 46 height 9
click at [16, 71] on input "Kiva Confections" at bounding box center [15, 71] width 0 height 0
checkbox input "true"
click at [28, 134] on label "Lost Farm" at bounding box center [28, 128] width 29 height 9
click at [16, 71] on input "Lost Farm" at bounding box center [15, 71] width 0 height 0
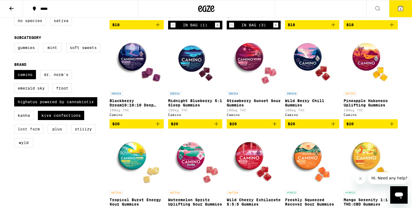
checkbox input "true"
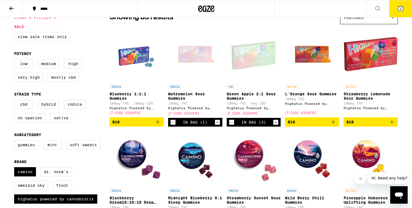
scroll to position [51, 0]
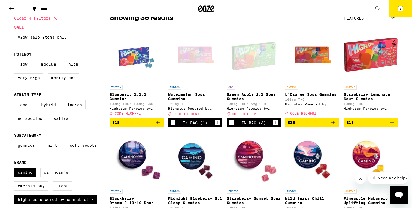
click at [276, 126] on icon "Increment" at bounding box center [275, 123] width 5 height 7
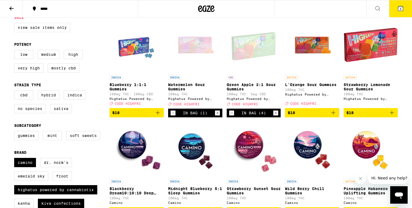
scroll to position [66, 0]
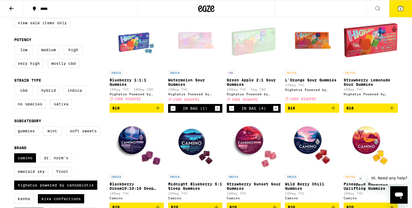
click at [273, 50] on div "Open page for Green Apple 2:1 Sour Gummies from Highatus Powered by Cannabiotix" at bounding box center [254, 40] width 54 height 54
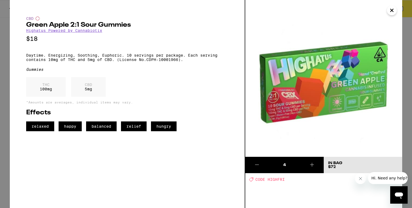
click at [410, 98] on div "CBD Green Apple 2:1 Sour Gummies Highatus Powered by Cannabiotix $18 Daytime. E…" at bounding box center [206, 104] width 412 height 208
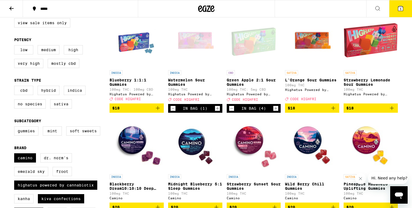
click at [361, 33] on img "Open page for Strawberry Lemonade Sour Gummies from Highatus Powered by Cannabi…" at bounding box center [370, 40] width 54 height 54
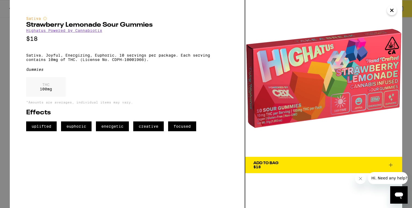
click at [404, 101] on div "Sativa Strawberry Lemonade Sour Gummies Highatus Powered by Cannabiotix $18 Sat…" at bounding box center [206, 104] width 412 height 208
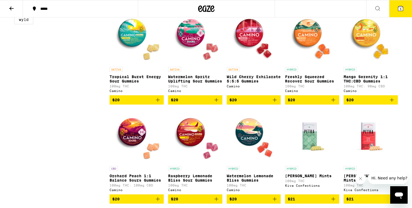
scroll to position [273, 0]
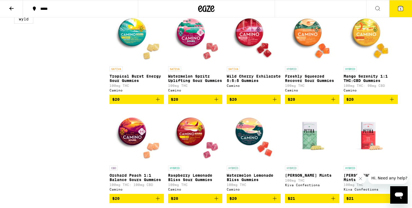
click at [305, 91] on div "HYBRID Freshly Squeezed Recover Sour Gummies 100mg THC Camino" at bounding box center [312, 79] width 54 height 26
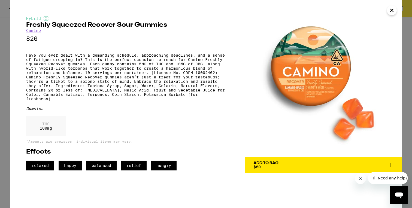
click at [3, 94] on div "Hybrid Freshly Squeezed Recover Sour Gummies Camino $20 Have you ever dealt wit…" at bounding box center [206, 104] width 412 height 208
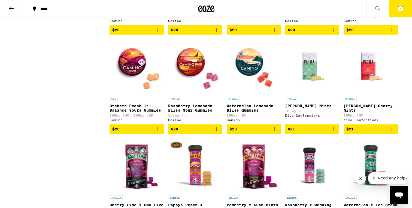
scroll to position [343, 0]
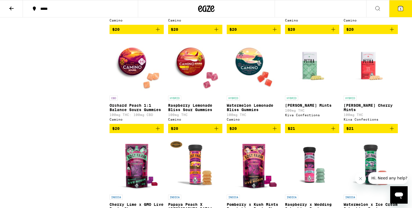
click at [269, 132] on span "$20" at bounding box center [253, 128] width 49 height 7
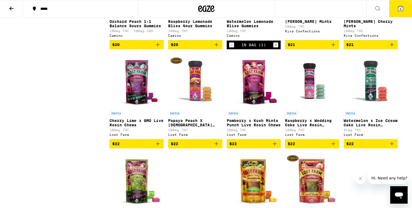
scroll to position [427, 0]
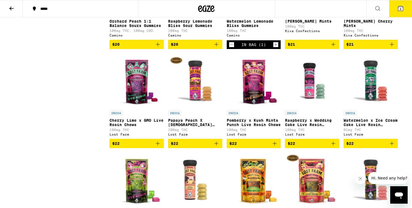
click at [199, 105] on img "Open page for Papaya Peach X Hindu Kush Resin 100mg from Lost Farm" at bounding box center [195, 80] width 54 height 54
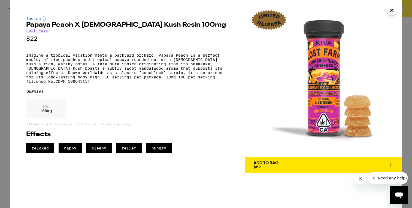
click at [5, 95] on div "Indica Papaya Peach X [DEMOGRAPHIC_DATA] Kush Resin 100mg Lost Farm $22 Imagine…" at bounding box center [206, 104] width 412 height 208
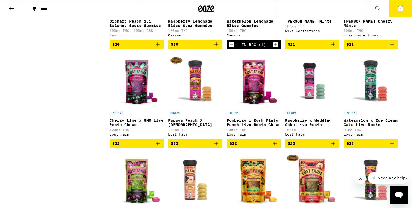
click at [141, 103] on img "Open page for Cherry Lime x GMO Live Rosin Chews from Lost Farm" at bounding box center [136, 80] width 54 height 54
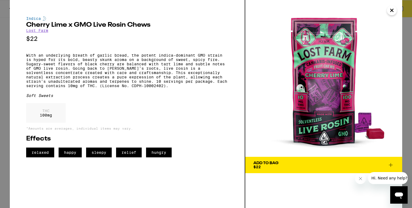
click at [2, 141] on div "Indica Cherry Lime x GMO Live Rosin Chews Lost Farm $22 With an underlying brea…" at bounding box center [206, 104] width 412 height 208
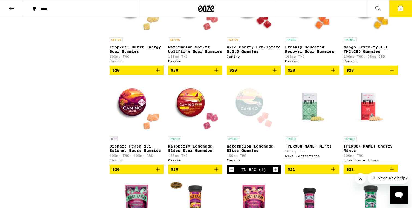
scroll to position [301, 0]
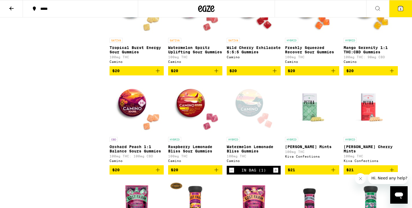
click at [230, 173] on icon "Decrement" at bounding box center [231, 170] width 5 height 7
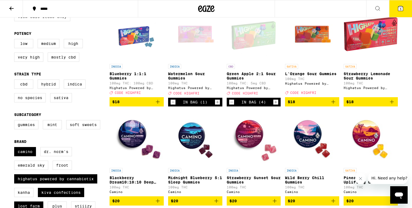
scroll to position [71, 0]
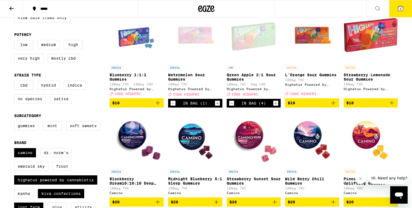
click at [229, 106] on icon "Decrement" at bounding box center [231, 103] width 5 height 7
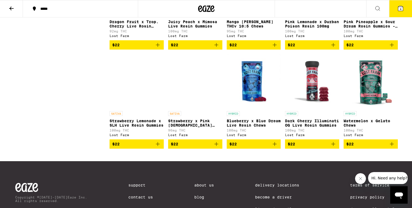
scroll to position [625, 0]
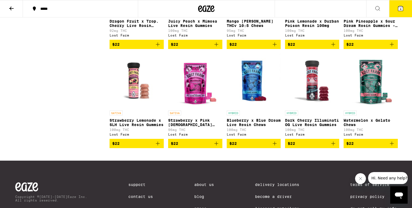
click at [330, 147] on icon "Add to bag" at bounding box center [333, 143] width 7 height 7
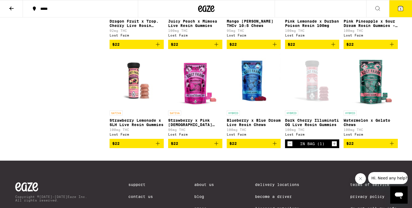
click at [318, 102] on div "Open page for Dark Cherry Illuminati OG Live Rosin Gummies from Lost Farm" at bounding box center [312, 80] width 54 height 54
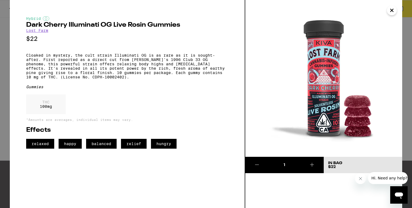
click at [4, 85] on div "Hybrid Dark Cherry Illuminati OG Live Rosin Gummies Lost Farm $22 Cloaked in my…" at bounding box center [206, 104] width 412 height 208
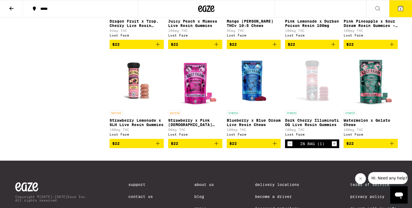
click at [289, 147] on icon "Decrement" at bounding box center [289, 144] width 5 height 7
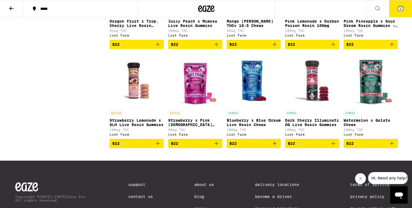
click at [370, 103] on img "Open page for Watermelon x Gelato Chews from Lost Farm" at bounding box center [370, 80] width 54 height 54
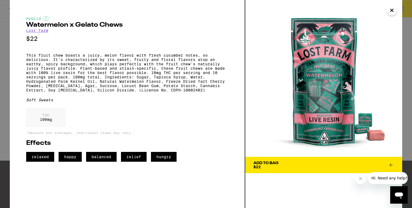
click at [6, 101] on div "Hybrid Watermelon x Gelato Chews Lost Farm $22 This fruit chew boasts a juicy, …" at bounding box center [206, 104] width 412 height 208
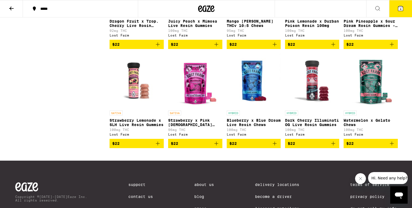
click at [261, 96] on img "Open page for Blueberry x Blue Dream Live Resin Chews from Lost Farm" at bounding box center [254, 80] width 54 height 54
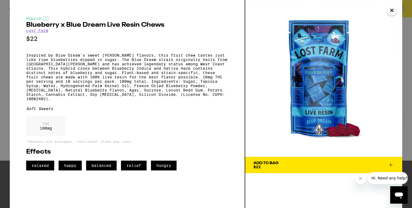
click at [299, 166] on span "Add To Bag $22" at bounding box center [323, 165] width 141 height 8
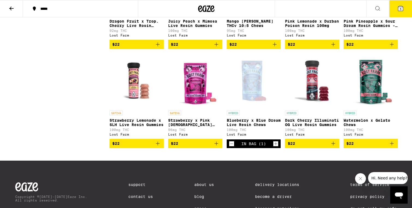
click at [331, 147] on icon "Add to bag" at bounding box center [333, 143] width 7 height 7
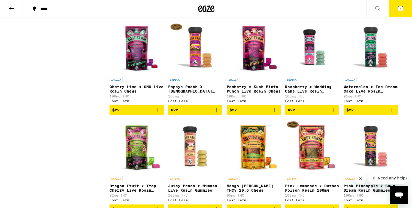
scroll to position [462, 0]
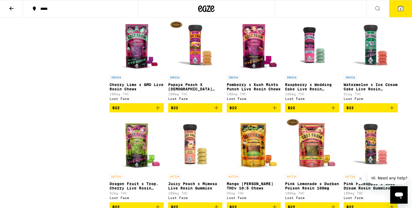
click at [367, 69] on img "Open page for Watermelon x Ice Cream Cake Live Rosin Gummies from Lost Farm" at bounding box center [370, 45] width 54 height 54
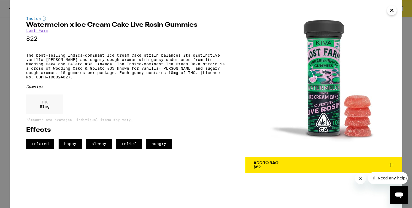
click at [302, 163] on span "Add To Bag $22" at bounding box center [323, 165] width 141 height 8
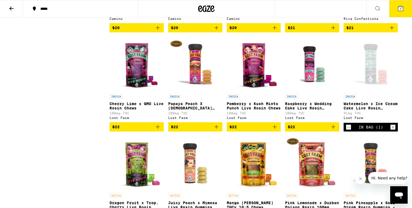
scroll to position [443, 0]
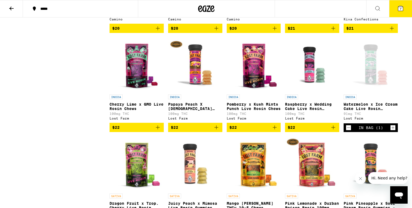
click at [252, 79] on img "Open page for Pomberry x Kush Mints Punch Live Rosin Chews from Lost Farm" at bounding box center [254, 64] width 54 height 54
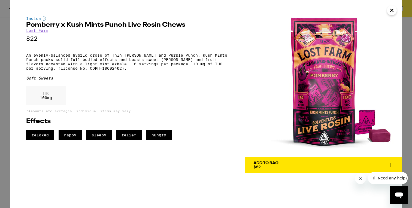
click at [3, 106] on div "Indica Pomberry x Kush Mints Punch Live Rosin Chews Lost Farm $22 An evenly-bal…" at bounding box center [206, 104] width 412 height 208
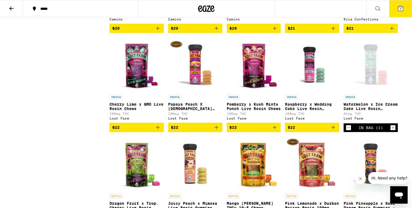
click at [141, 81] on img "Open page for Cherry Lime x GMO Live Rosin Chews from Lost Farm" at bounding box center [136, 64] width 54 height 54
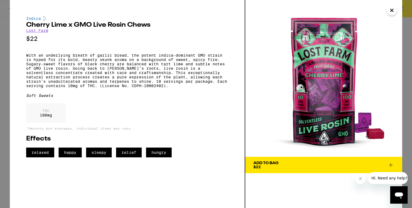
click at [1, 73] on div "Indica Cherry Lime x GMO Live Rosin Chews Lost Farm $22 With an underlying brea…" at bounding box center [206, 104] width 412 height 208
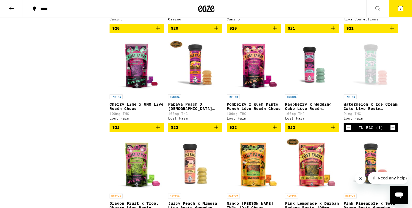
click at [254, 83] on img "Open page for Pomberry x Kush Mints Punch Live Rosin Chews from Lost Farm" at bounding box center [254, 64] width 54 height 54
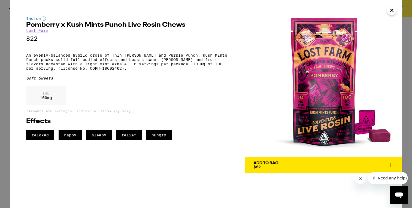
click at [4, 102] on div "Indica Pomberry x Kush Mints Punch Live Rosin Chews Lost Farm $22 An evenly-bal…" at bounding box center [206, 104] width 412 height 208
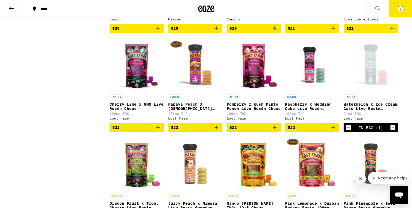
click at [115, 86] on img "Open page for Cherry Lime x GMO Live Rosin Chews from Lost Farm" at bounding box center [136, 64] width 54 height 54
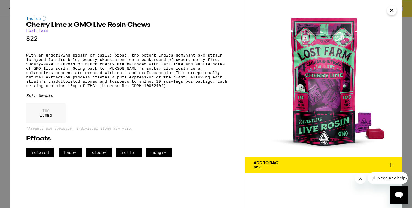
click at [13, 77] on div "Indica Cherry Lime x GMO Live Rosin Chews Lost Farm $22 With an underlying brea…" at bounding box center [127, 104] width 235 height 208
click at [4, 80] on div "Indica Cherry Lime x GMO Live Rosin Chews Lost Farm $22 With an underlying brea…" at bounding box center [206, 104] width 412 height 208
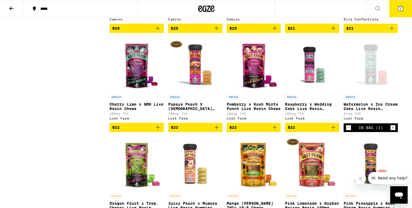
click at [250, 76] on img "Open page for Pomberry x Kush Mints Punch Live Rosin Chews from Lost Farm" at bounding box center [254, 64] width 54 height 54
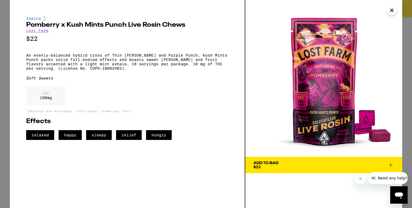
click at [288, 164] on span "Add To Bag $22" at bounding box center [323, 165] width 141 height 8
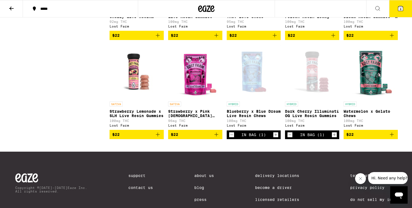
scroll to position [634, 0]
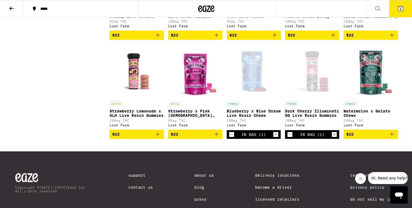
click at [231, 138] on icon "Decrement" at bounding box center [231, 134] width 5 height 7
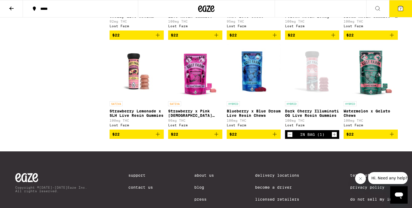
click at [288, 138] on icon "Decrement" at bounding box center [289, 134] width 5 height 7
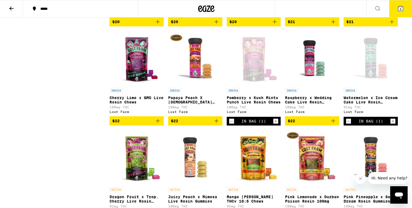
scroll to position [451, 0]
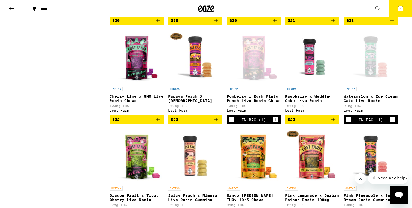
click at [368, 74] on div "Open page for Watermelon x Ice Cream Cake Live Rosin Gummies from Lost Farm" at bounding box center [370, 56] width 54 height 54
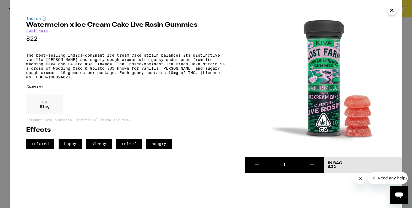
click at [1, 65] on div "Indica Watermelon x Ice Cream Cake Live Rosin Gummies Lost Farm $22 The best-se…" at bounding box center [206, 104] width 412 height 208
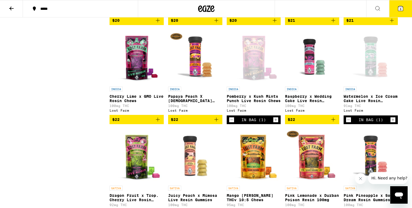
click at [313, 66] on img "Open page for Raspberry x Wedding Cake Live Resin Gummies from Lost Farm" at bounding box center [312, 56] width 54 height 54
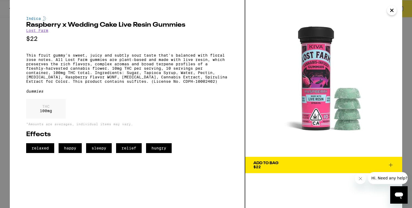
click at [5, 85] on div "Indica Raspberry x Wedding Cake Live Resin Gummies Lost Farm $22 This fruit gum…" at bounding box center [206, 104] width 412 height 208
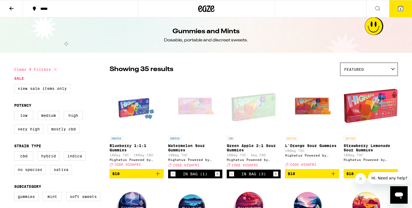
click at [192, 106] on div "Open page for Watermelon Sour Gummies from Highatus Powered by Cannabiotix" at bounding box center [195, 106] width 54 height 54
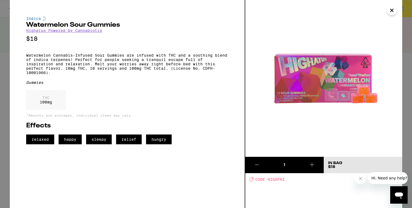
click at [5, 99] on div "Indica Watermelon Sour Gummies Highatus Powered by Cannabiotix $18 Watermelon C…" at bounding box center [206, 104] width 412 height 208
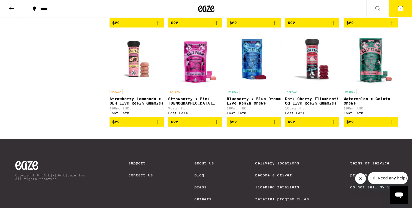
scroll to position [647, 0]
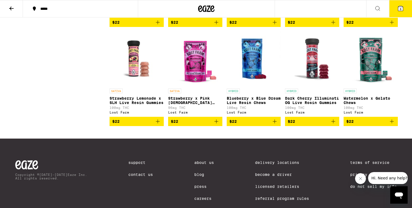
click at [315, 86] on img "Open page for Dark Cherry Illuminati OG Live Rosin Gummies from Lost Farm" at bounding box center [312, 58] width 54 height 54
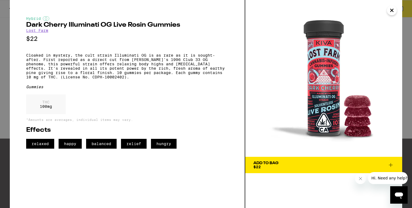
click at [287, 161] on button "Add To Bag $22" at bounding box center [323, 165] width 157 height 16
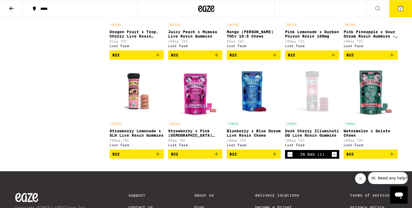
scroll to position [615, 0]
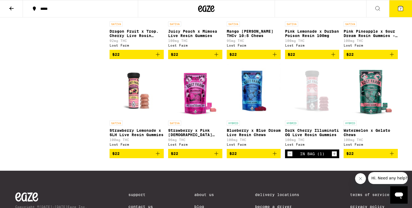
click at [289, 157] on icon "Decrement" at bounding box center [289, 154] width 5 height 7
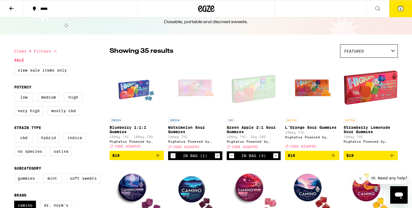
scroll to position [0, 0]
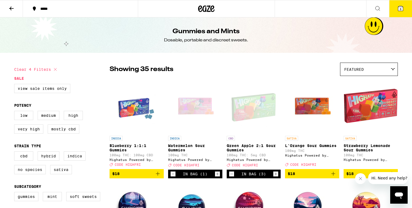
click at [402, 10] on icon at bounding box center [400, 8] width 5 height 5
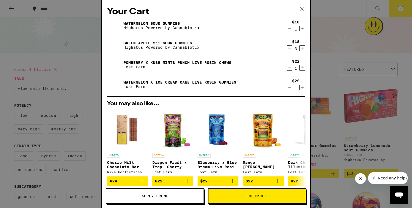
click at [83, 74] on div "Your Cart Watermelon Sour Gummies Highatus Powered by Cannabiotix $18 1 Green A…" at bounding box center [206, 104] width 412 height 208
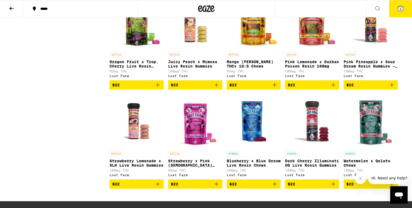
scroll to position [608, 0]
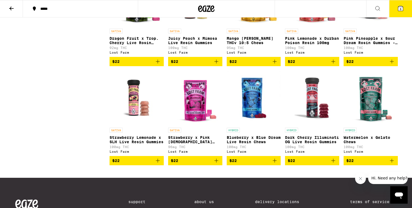
click at [324, 164] on span "$22" at bounding box center [312, 160] width 49 height 7
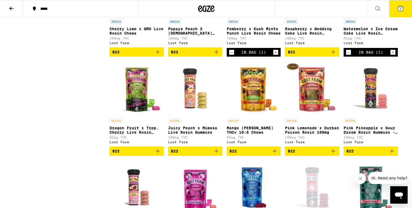
scroll to position [519, 0]
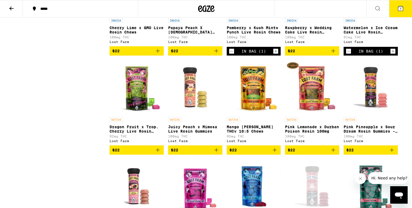
click at [151, 153] on span "$22" at bounding box center [136, 150] width 49 height 7
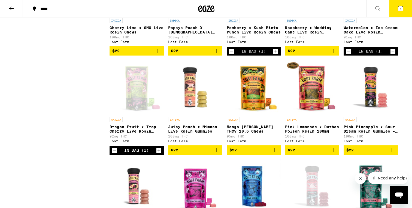
click at [372, 113] on img "Open page for Pink Pineapple x Sour Dream Rosin Gummies - 100mg from Lost Farm" at bounding box center [370, 87] width 54 height 54
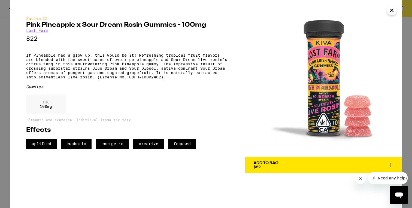
click at [341, 164] on span "Add To Bag $22" at bounding box center [323, 165] width 141 height 8
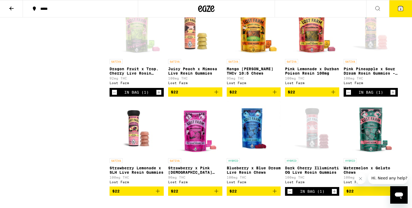
scroll to position [574, 0]
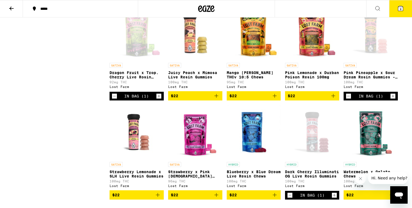
click at [378, 55] on div "Open page for Pink Pineapple x Sour Dream Rosin Gummies - 100mg from Lost Farm" at bounding box center [370, 33] width 54 height 54
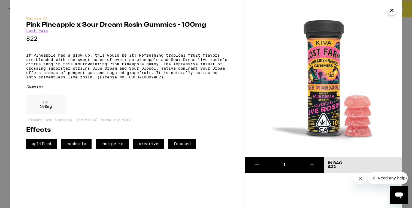
click at [3, 58] on div "Sativa Pink Pineapple x Sour Dream Rosin Gummies - 100mg Lost Farm $22 If Pinea…" at bounding box center [206, 104] width 412 height 208
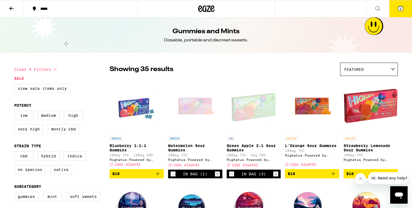
click at [403, 9] on icon at bounding box center [400, 8] width 7 height 7
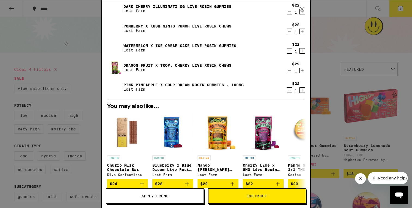
scroll to position [152, 0]
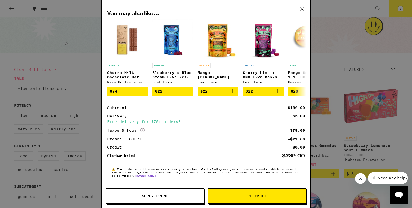
click at [47, 111] on div "Your Cart Watermelon Sour Gummies Highatus Powered by Cannabiotix $18 1 Green A…" at bounding box center [206, 104] width 412 height 208
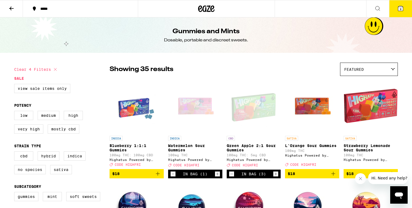
click at [172, 177] on icon "Decrement" at bounding box center [172, 174] width 5 height 7
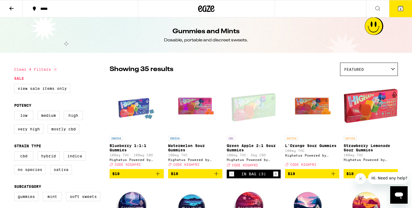
click at [398, 11] on icon at bounding box center [400, 8] width 5 height 5
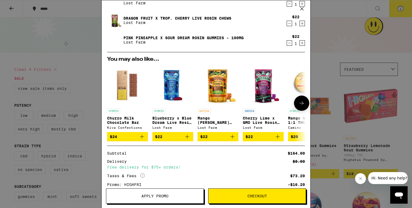
scroll to position [132, 0]
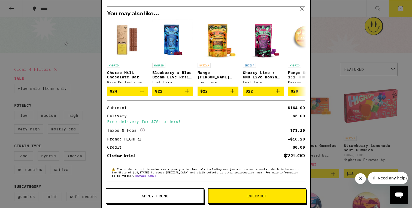
click at [82, 89] on div "Your Cart Green Apple 2:1 Sour Gummies Highatus Powered by Cannabiotix $18 3 Da…" at bounding box center [206, 104] width 412 height 208
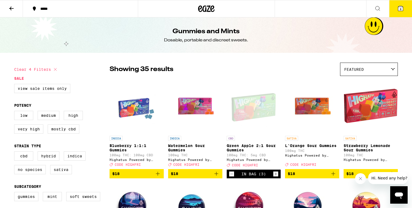
click at [399, 12] on button "8" at bounding box center [400, 8] width 23 height 17
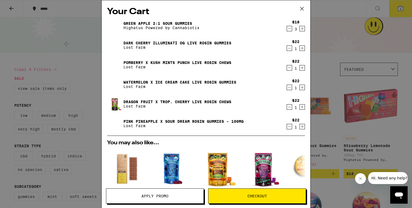
click at [92, 63] on div "Your Cart Green Apple 2:1 Sour Gummies Highatus Powered by Cannabiotix $18 3 Da…" at bounding box center [206, 104] width 412 height 208
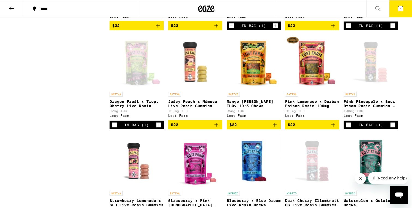
scroll to position [548, 0]
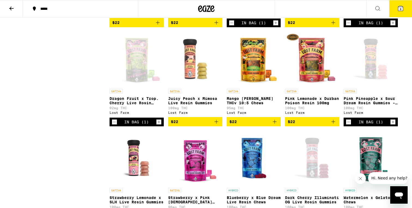
click at [114, 125] on icon "Decrement" at bounding box center [114, 122] width 5 height 7
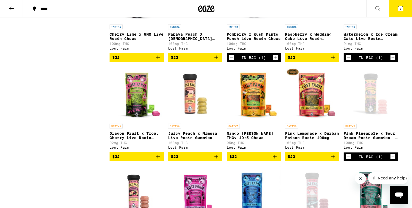
scroll to position [459, 0]
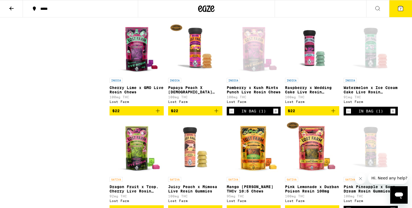
click at [397, 9] on icon at bounding box center [400, 8] width 7 height 7
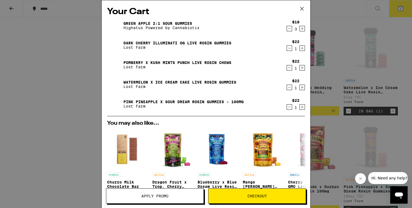
click at [218, 44] on link "Dark Cherry Illuminati OG Live Rosin Gummies" at bounding box center [177, 43] width 108 height 4
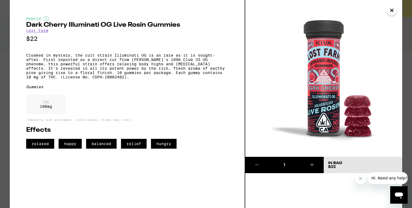
click at [2, 87] on div "Hybrid Dark Cherry Illuminati OG Live Rosin Gummies Lost Farm $22 Cloaked in my…" at bounding box center [206, 104] width 412 height 208
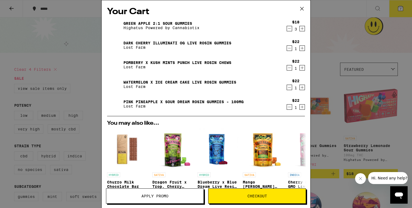
click at [289, 47] on icon "Decrement" at bounding box center [289, 48] width 5 height 7
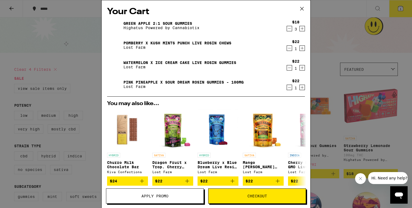
scroll to position [93, 0]
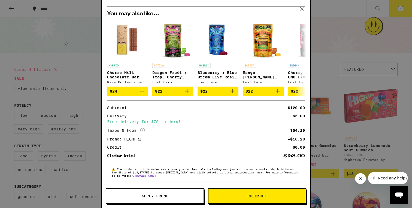
click at [249, 194] on span "Checkout" at bounding box center [257, 196] width 20 height 4
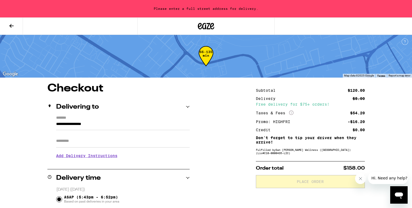
scroll to position [22, 0]
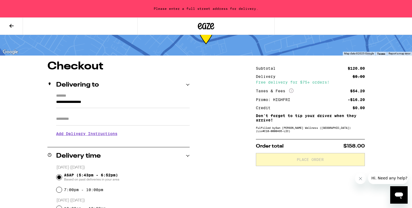
drag, startPoint x: 52, startPoint y: 103, endPoint x: 39, endPoint y: 103, distance: 12.5
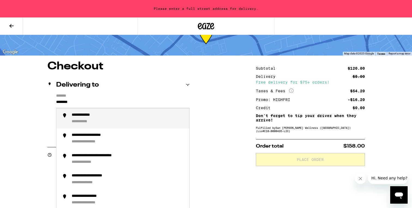
click at [83, 118] on div "**********" at bounding box center [88, 115] width 32 height 5
type input "**********"
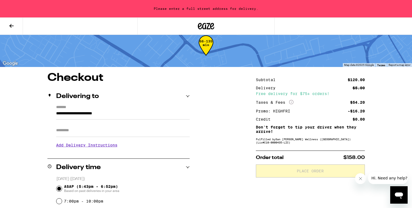
scroll to position [4, 0]
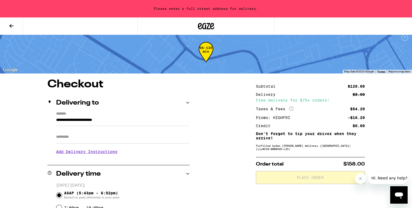
click at [88, 152] on h3 "Add Delivery Instructions" at bounding box center [122, 151] width 133 height 13
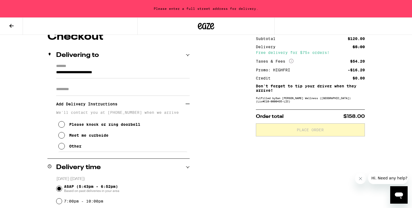
scroll to position [54, 0]
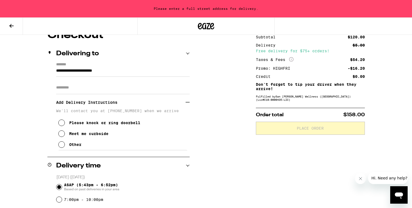
click at [93, 136] on div "Meet me curbside" at bounding box center [88, 134] width 39 height 4
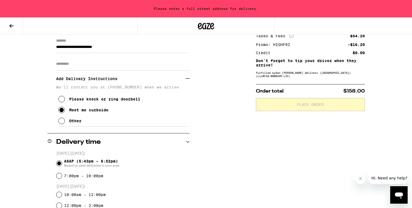
scroll to position [65, 0]
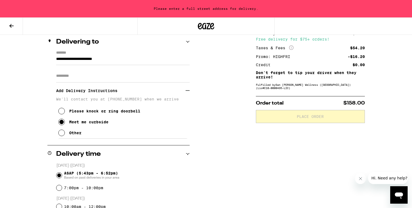
click at [100, 113] on div "Please knock or ring doorbell" at bounding box center [104, 111] width 71 height 4
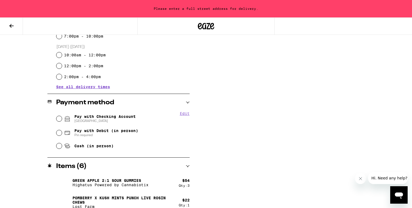
scroll to position [220, 0]
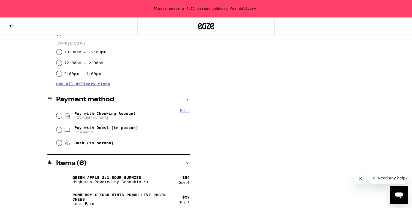
click at [81, 118] on span "[GEOGRAPHIC_DATA]" at bounding box center [104, 118] width 61 height 4
click at [62, 118] on input "Pay with Checking Account CHASE COLLEGE" at bounding box center [58, 115] width 5 height 5
radio input "true"
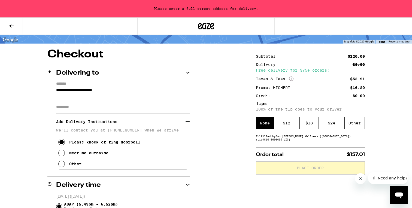
scroll to position [39, 0]
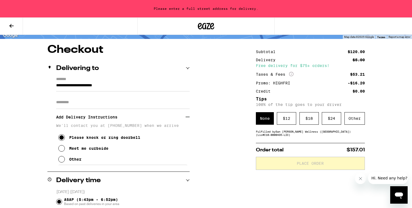
click at [290, 72] on icon at bounding box center [291, 74] width 4 height 4
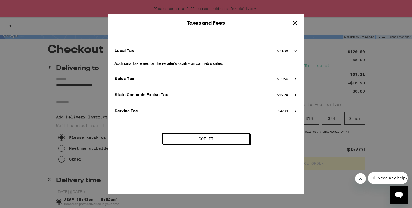
click at [317, 84] on div "Taxes and Fees Local Tax $ 10.88 Additional tax levied by the retailer's locali…" at bounding box center [206, 104] width 412 height 208
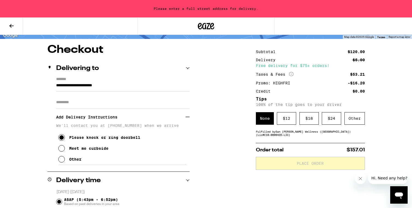
click at [293, 74] on icon "More Info" at bounding box center [291, 74] width 4 height 4
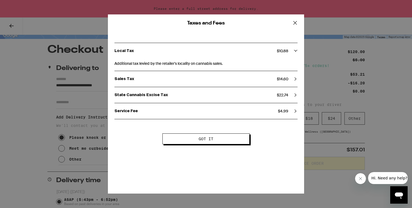
click at [321, 82] on div "Taxes and Fees Local Tax $ 10.88 Additional tax levied by the retailer's locali…" at bounding box center [206, 104] width 412 height 208
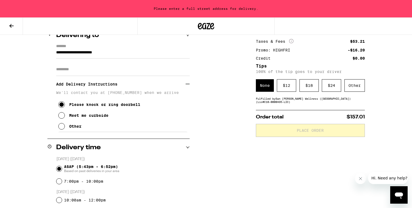
scroll to position [72, 0]
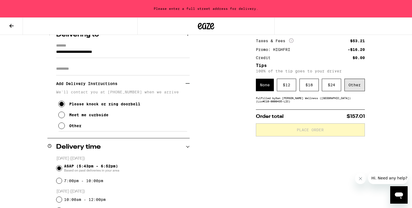
click at [356, 83] on div "Other" at bounding box center [354, 85] width 20 height 13
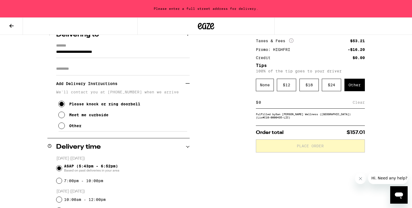
type input "4"
type input "3"
click at [356, 106] on div "Save" at bounding box center [360, 102] width 10 height 12
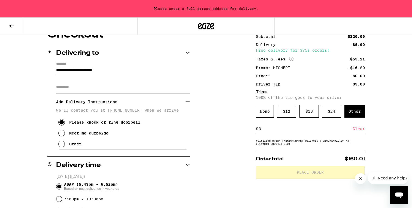
scroll to position [58, 0]
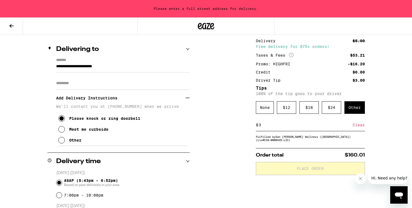
click at [303, 153] on div "Order total $160.01 Place Order" at bounding box center [310, 161] width 109 height 27
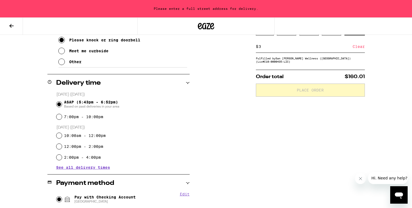
scroll to position [0, 0]
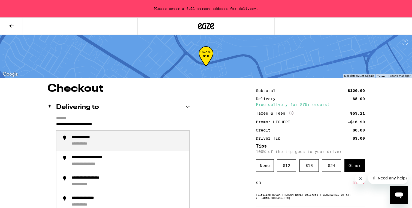
click at [115, 127] on input "**********" at bounding box center [122, 125] width 133 height 9
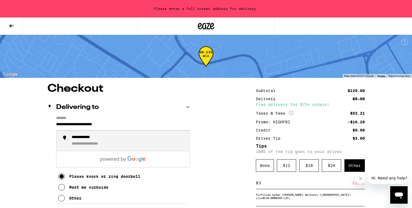
click at [107, 142] on div "**********" at bounding box center [128, 141] width 113 height 12
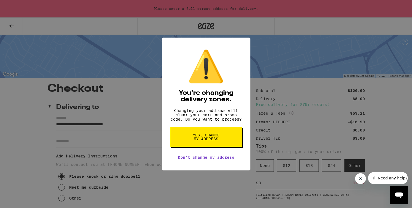
click at [213, 141] on span "Yes, change my address" at bounding box center [206, 137] width 28 height 8
type input "**********"
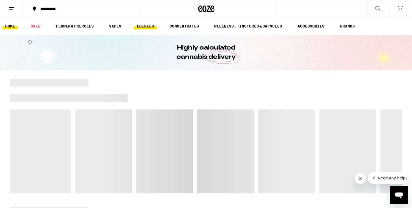
click at [143, 27] on link "EDIBLES" at bounding box center [145, 26] width 23 height 7
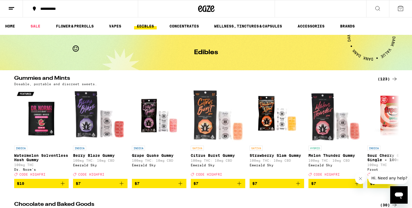
click at [379, 77] on div "(123)" at bounding box center [387, 79] width 20 height 7
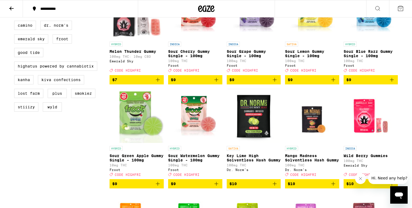
scroll to position [199, 0]
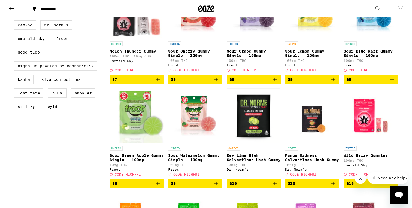
click at [61, 71] on label "Highatus Powered by Cannabiotix" at bounding box center [55, 65] width 83 height 9
click at [16, 22] on input "Highatus Powered by Cannabiotix" at bounding box center [15, 21] width 0 height 0
checkbox input "true"
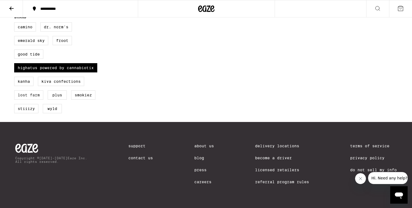
click at [37, 100] on label "Lost Farm" at bounding box center [28, 94] width 29 height 9
click at [16, 23] on input "Lost Farm" at bounding box center [15, 23] width 0 height 0
checkbox input "true"
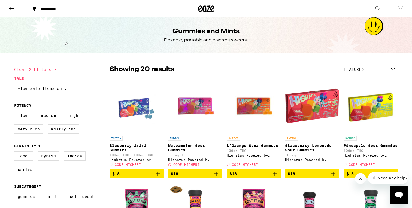
click at [364, 116] on img "Open page for Pineapple Sour Gummies from Highatus Powered by Cannabiotix" at bounding box center [370, 106] width 54 height 54
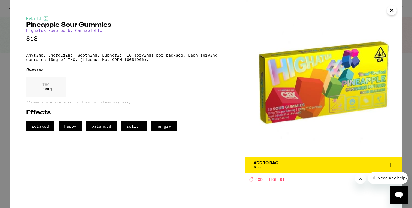
click at [404, 104] on div "Hybrid Pineapple Sour Gummies Highatus Powered by Cannabiotix $18 Anytime. Ener…" at bounding box center [206, 104] width 412 height 208
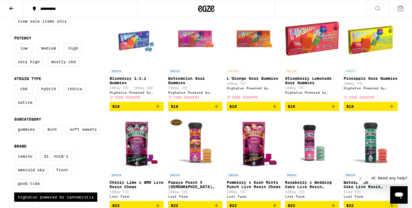
scroll to position [74, 0]
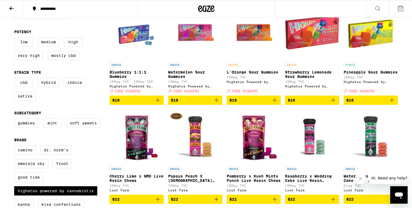
click at [394, 101] on icon "Add to bag" at bounding box center [391, 100] width 7 height 7
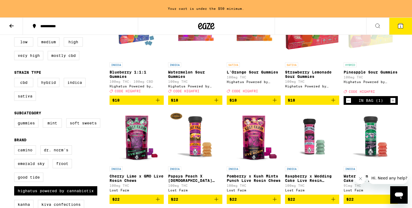
click at [394, 101] on icon "Increment" at bounding box center [392, 100] width 5 height 7
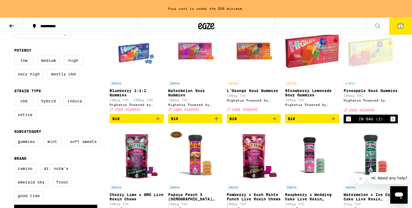
scroll to position [73, 0]
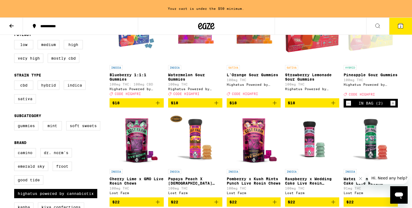
click at [394, 106] on icon "Increment" at bounding box center [392, 103] width 5 height 7
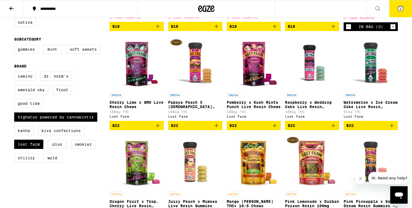
scroll to position [152, 0]
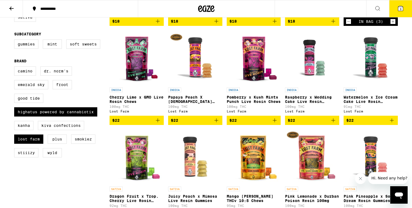
click at [261, 124] on span "$22" at bounding box center [253, 120] width 49 height 7
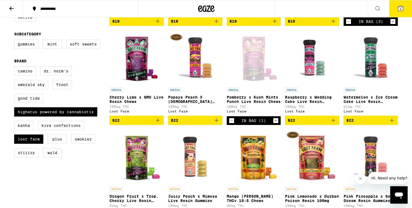
click at [231, 124] on icon "Decrement" at bounding box center [231, 120] width 5 height 7
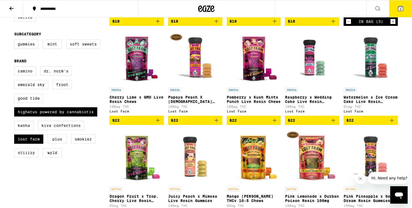
click at [248, 124] on span "$22" at bounding box center [253, 120] width 49 height 7
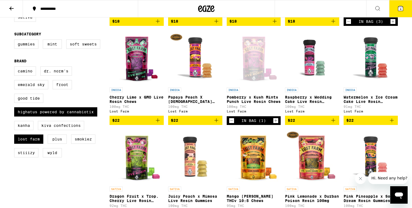
click at [384, 123] on button "$22" at bounding box center [370, 120] width 54 height 9
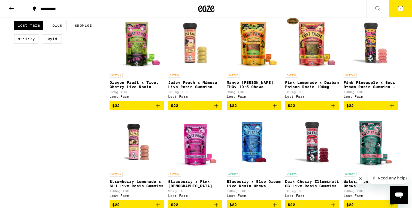
scroll to position [267, 0]
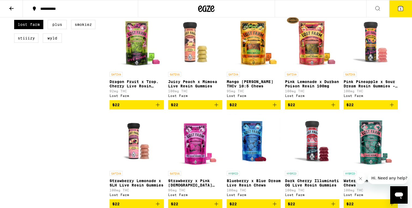
click at [365, 108] on span "$22" at bounding box center [370, 105] width 49 height 7
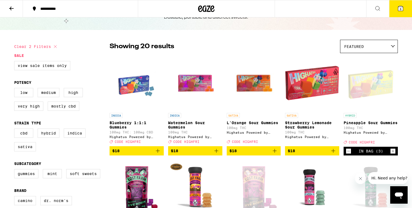
scroll to position [21, 0]
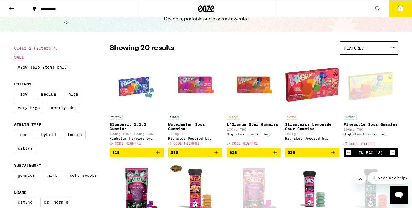
click at [395, 16] on button "6" at bounding box center [400, 8] width 23 height 17
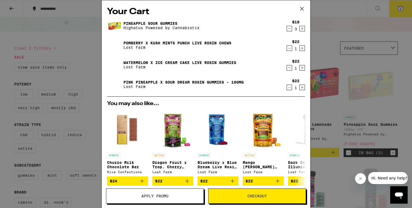
scroll to position [93, 0]
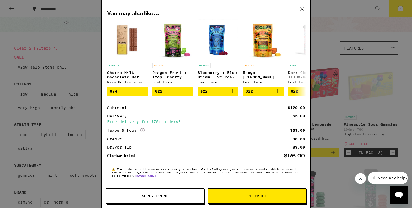
click at [162, 199] on button "Apply Promo" at bounding box center [155, 195] width 98 height 15
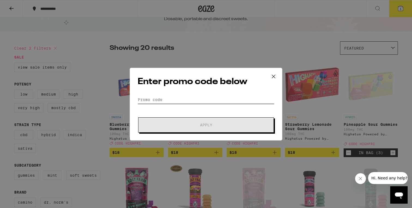
click at [160, 102] on input "Promo Code" at bounding box center [206, 100] width 137 height 8
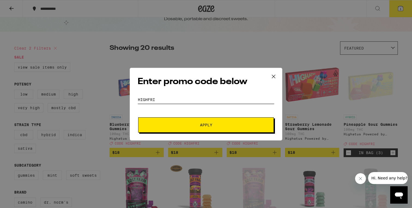
type input "HIGHFRI"
click at [188, 121] on button "Apply" at bounding box center [206, 124] width 136 height 15
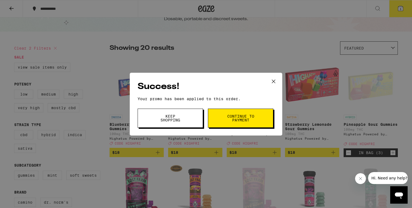
click at [163, 115] on span "Keep Shopping" at bounding box center [170, 118] width 28 height 8
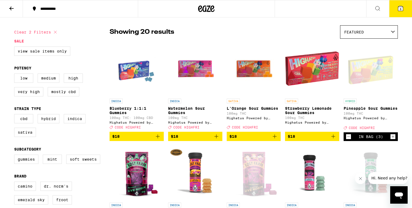
scroll to position [38, 0]
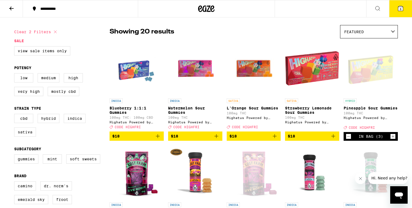
click at [355, 78] on div "Open page for Pineapple Sour Gummies from Highatus Powered by Cannabiotix" at bounding box center [370, 68] width 54 height 54
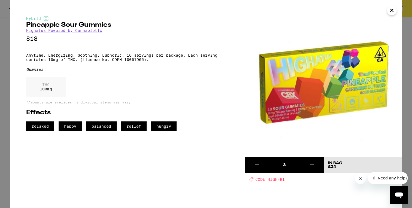
click at [4, 93] on div "Hybrid Pineapple Sour Gummies Highatus Powered by Cannabiotix $18 Anytime. Ener…" at bounding box center [206, 104] width 412 height 208
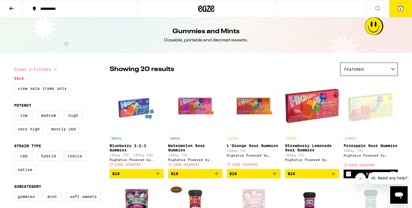
click at [401, 10] on icon at bounding box center [400, 8] width 5 height 5
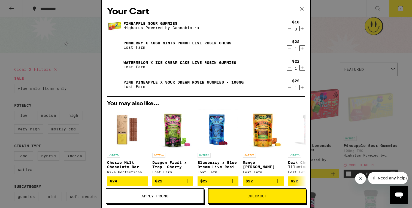
click at [303, 29] on icon "Increment" at bounding box center [302, 28] width 5 height 7
click at [290, 28] on icon "Decrement" at bounding box center [289, 28] width 5 height 7
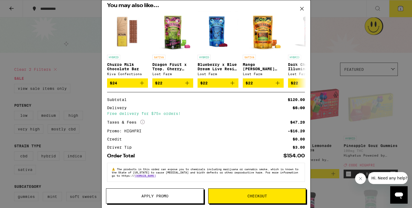
click at [231, 199] on button "Checkout" at bounding box center [257, 195] width 98 height 15
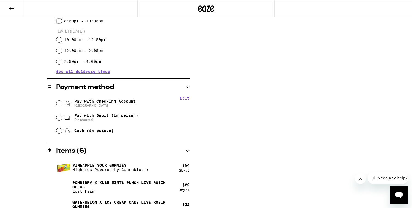
scroll to position [174, 0]
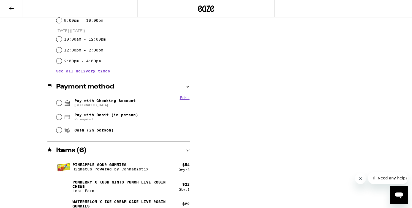
click at [126, 104] on span "[GEOGRAPHIC_DATA]" at bounding box center [104, 105] width 61 height 4
click at [62, 104] on input "Pay with Checking Account CHASE COLLEGE" at bounding box center [58, 102] width 5 height 5
radio input "true"
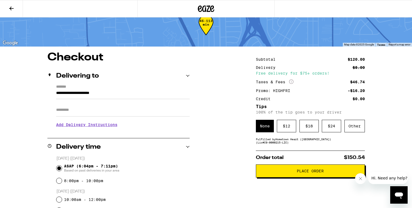
scroll to position [14, 0]
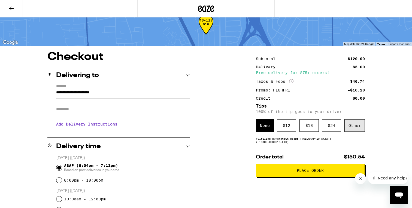
click at [355, 125] on div "Other" at bounding box center [354, 125] width 20 height 13
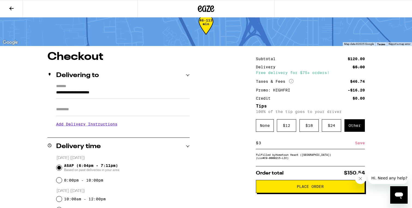
type input "3"
click at [360, 147] on div "Save" at bounding box center [360, 143] width 10 height 12
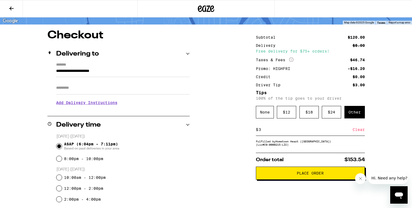
scroll to position [46, 0]
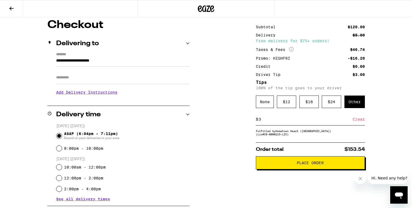
click at [90, 94] on h3 "Add Delivery Instructions" at bounding box center [122, 92] width 133 height 13
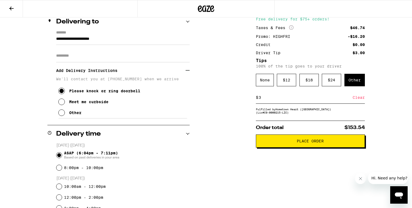
scroll to position [69, 0]
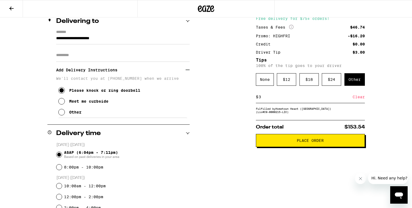
click at [297, 146] on button "Place Order" at bounding box center [310, 140] width 109 height 13
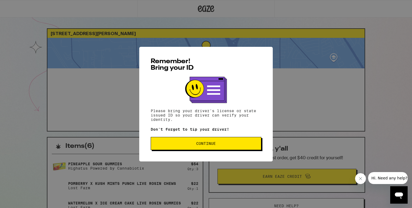
click at [179, 145] on span "Continue" at bounding box center [205, 144] width 101 height 4
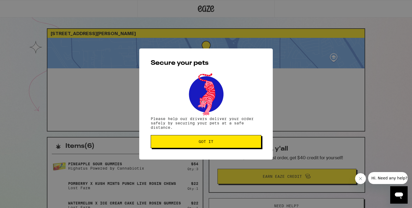
click at [188, 146] on button "Got it" at bounding box center [206, 141] width 111 height 13
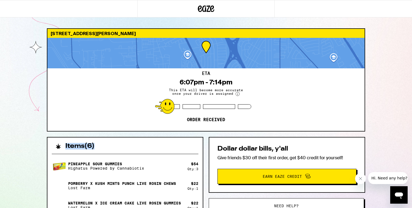
drag, startPoint x: 184, startPoint y: 146, endPoint x: 186, endPoint y: 127, distance: 18.4
click at [186, 127] on div "1455 Fry [PERSON_NAME] 94545 ETA 6:07pm - 7:14pm This ETA will become more accu…" at bounding box center [205, 178] width 327 height 301
